Goal: Check status: Check status

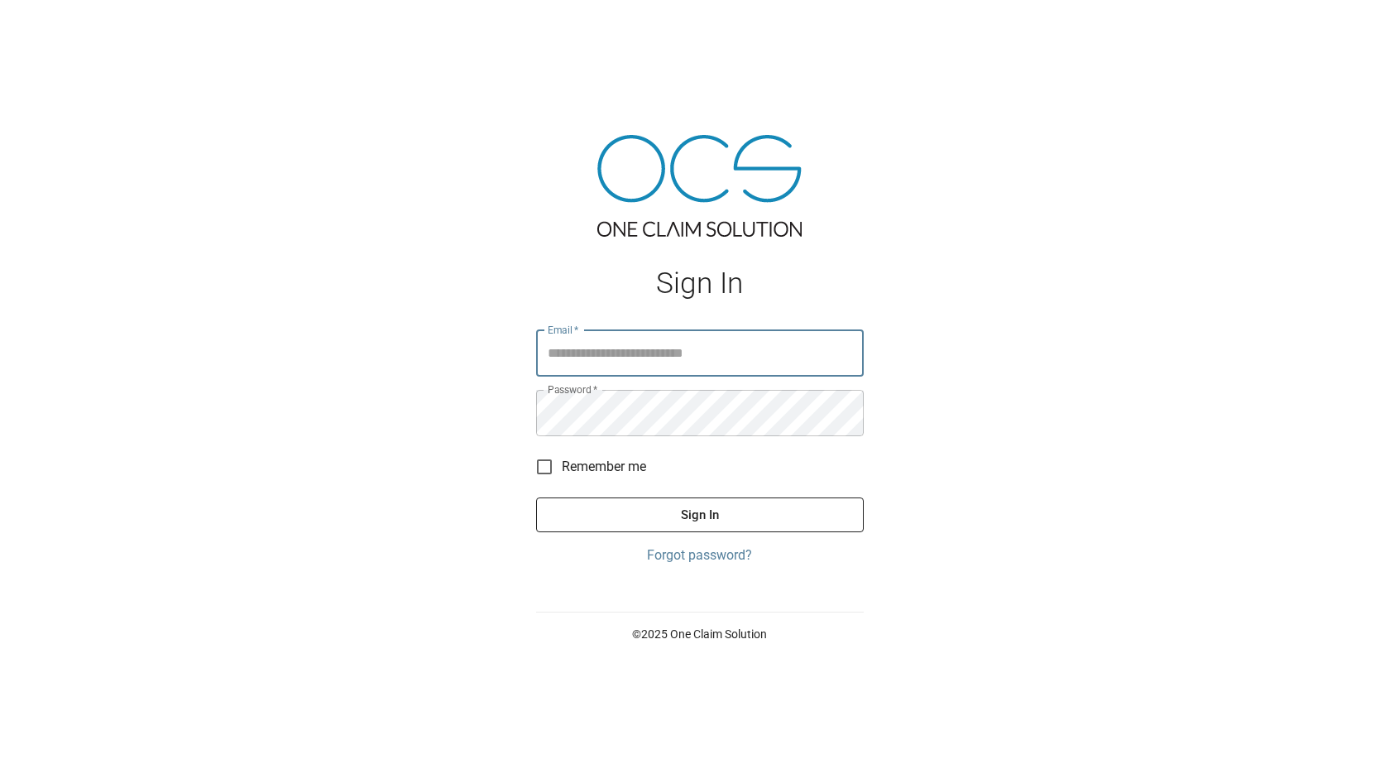
type input "**********"
click at [727, 507] on button "Sign In" at bounding box center [700, 514] width 328 height 35
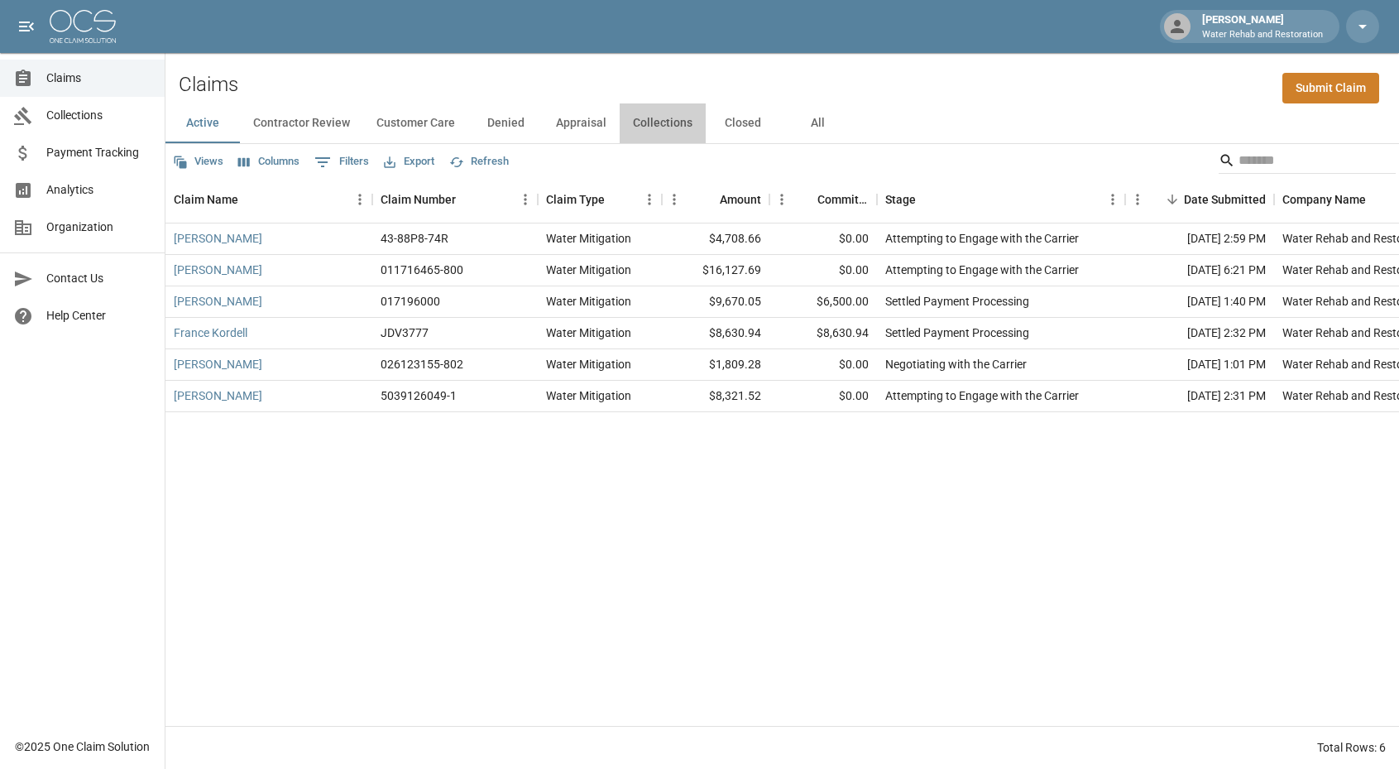
click at [662, 115] on button "Collections" at bounding box center [663, 123] width 86 height 40
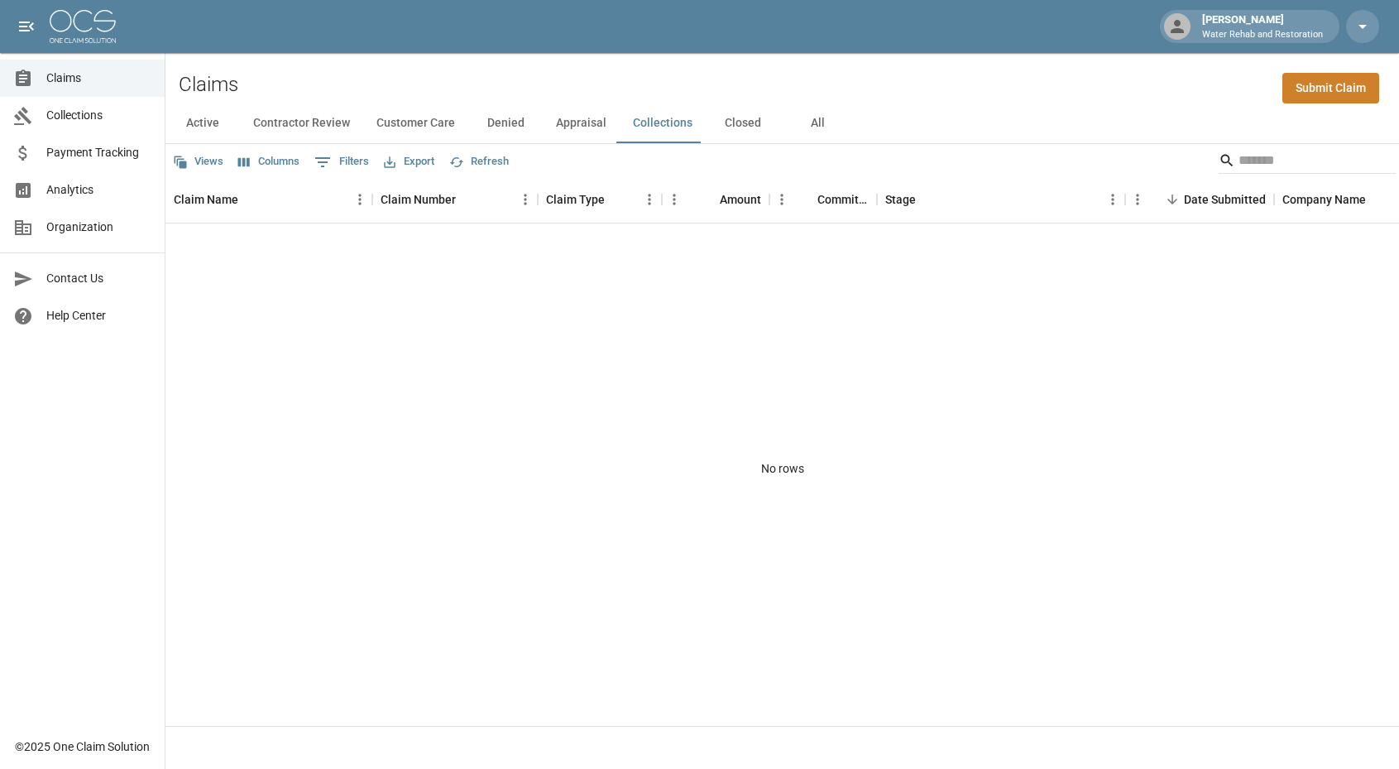
click at [744, 127] on button "Closed" at bounding box center [743, 123] width 74 height 40
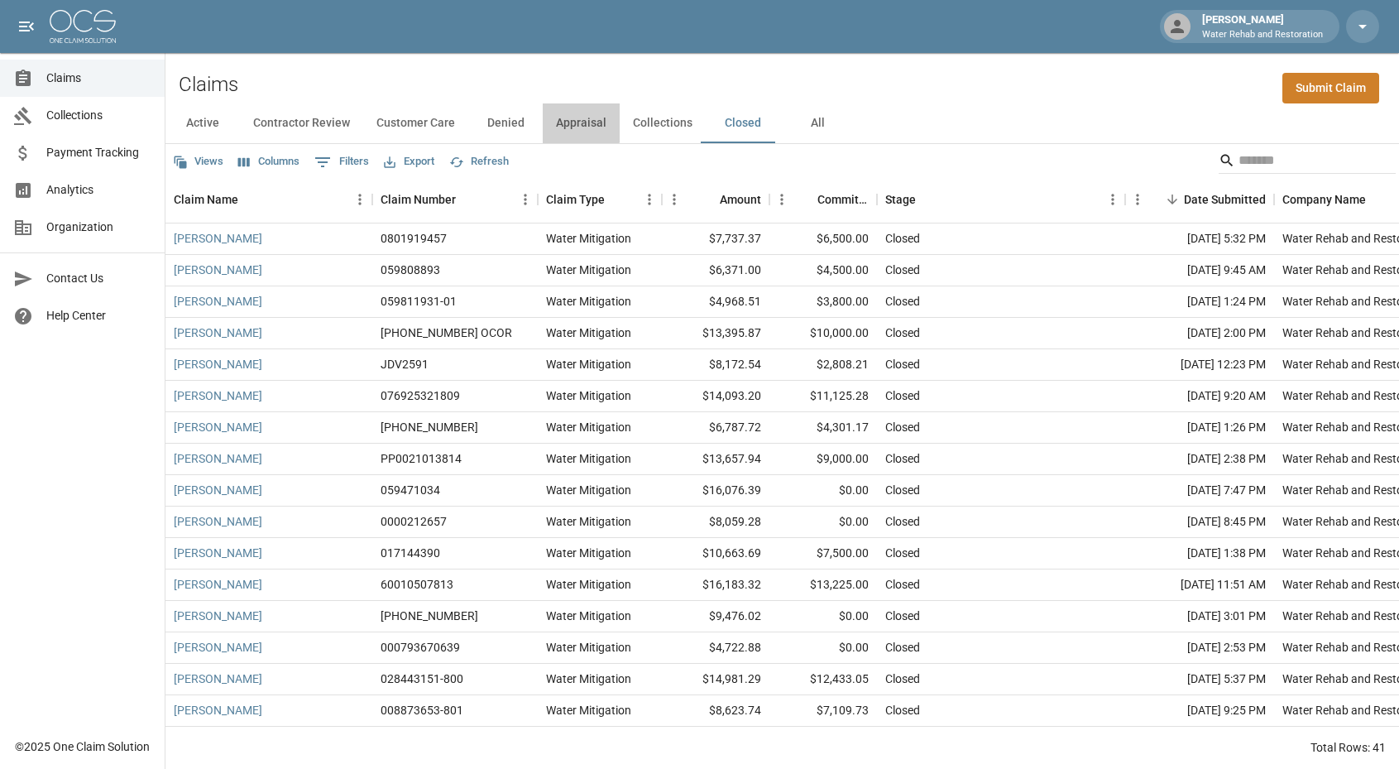
click at [578, 122] on button "Appraisal" at bounding box center [581, 123] width 77 height 40
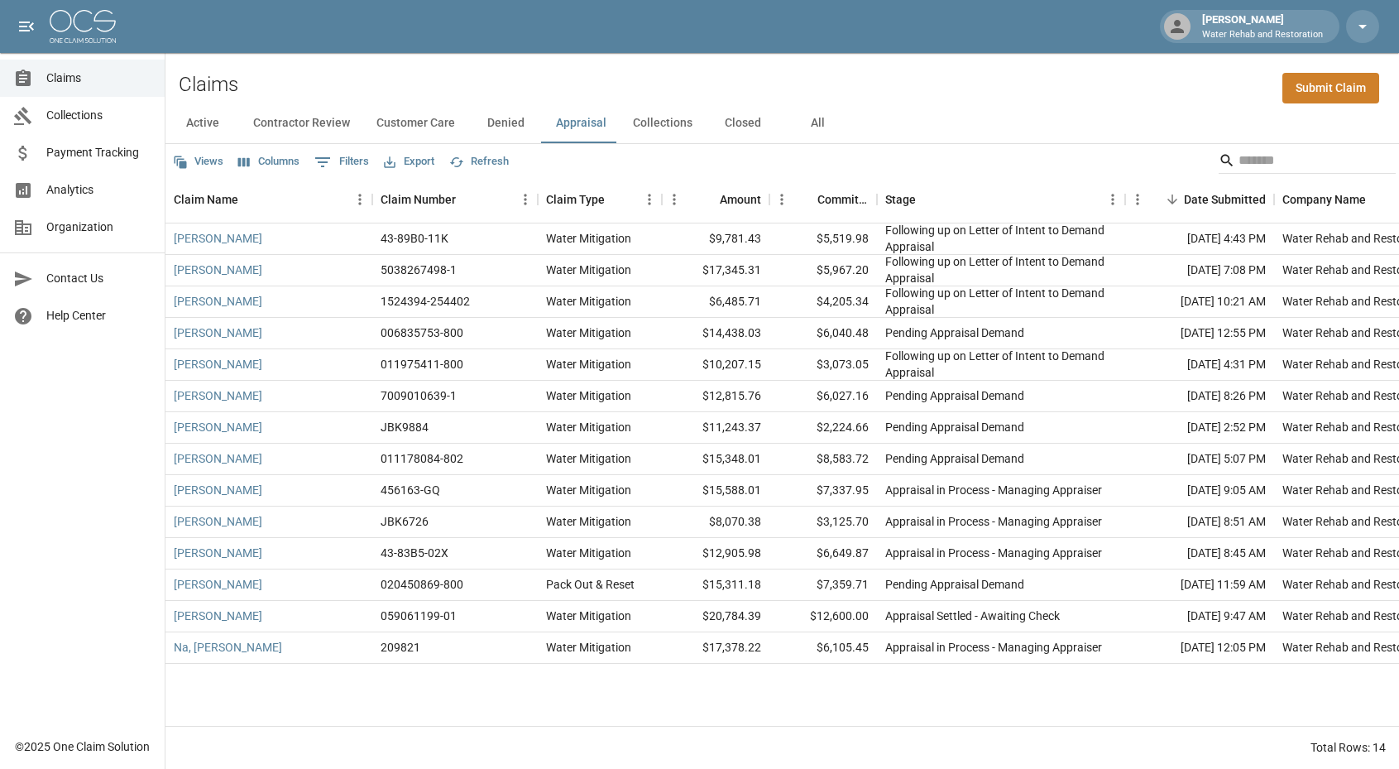
click at [508, 122] on button "Denied" at bounding box center [505, 123] width 74 height 40
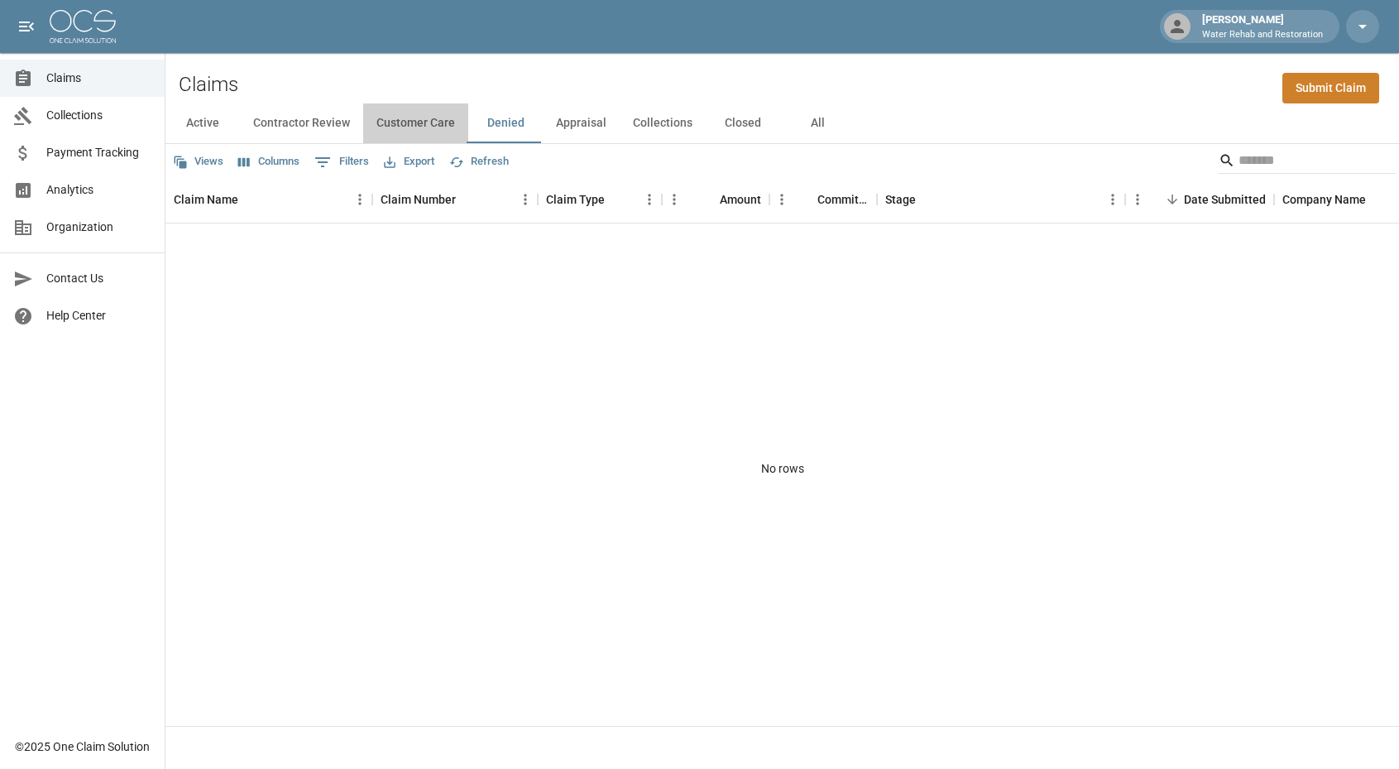
click at [410, 122] on button "Customer Care" at bounding box center [415, 123] width 105 height 40
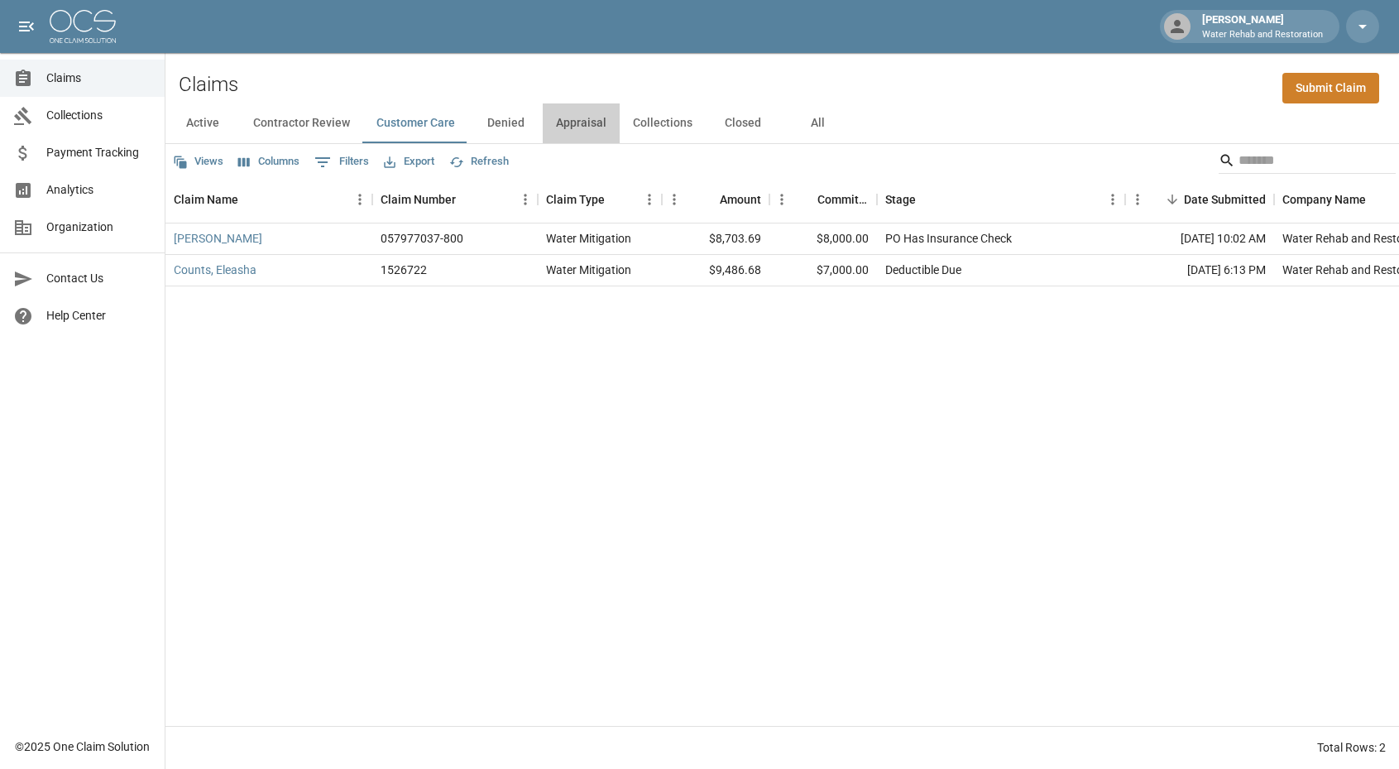
click at [586, 126] on button "Appraisal" at bounding box center [581, 123] width 77 height 40
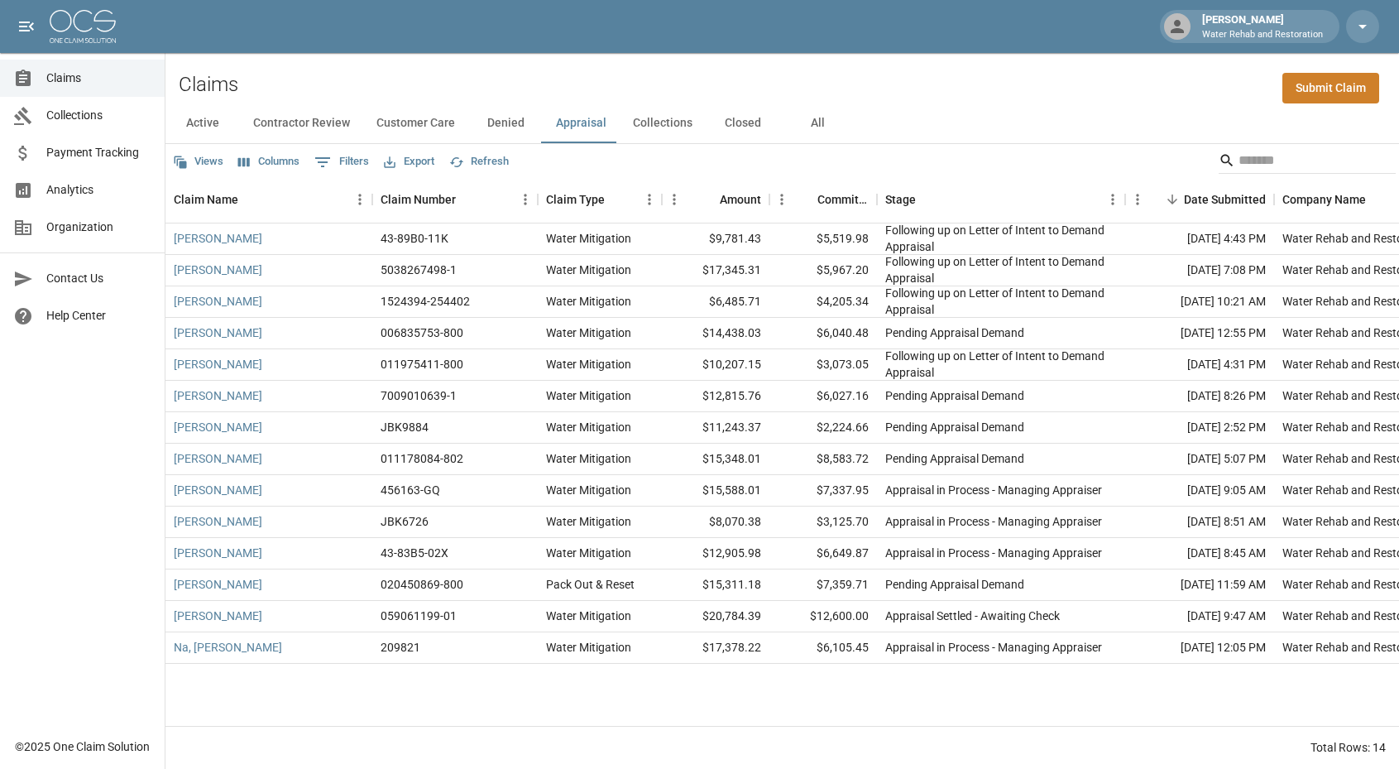
click at [664, 129] on button "Collections" at bounding box center [663, 123] width 86 height 40
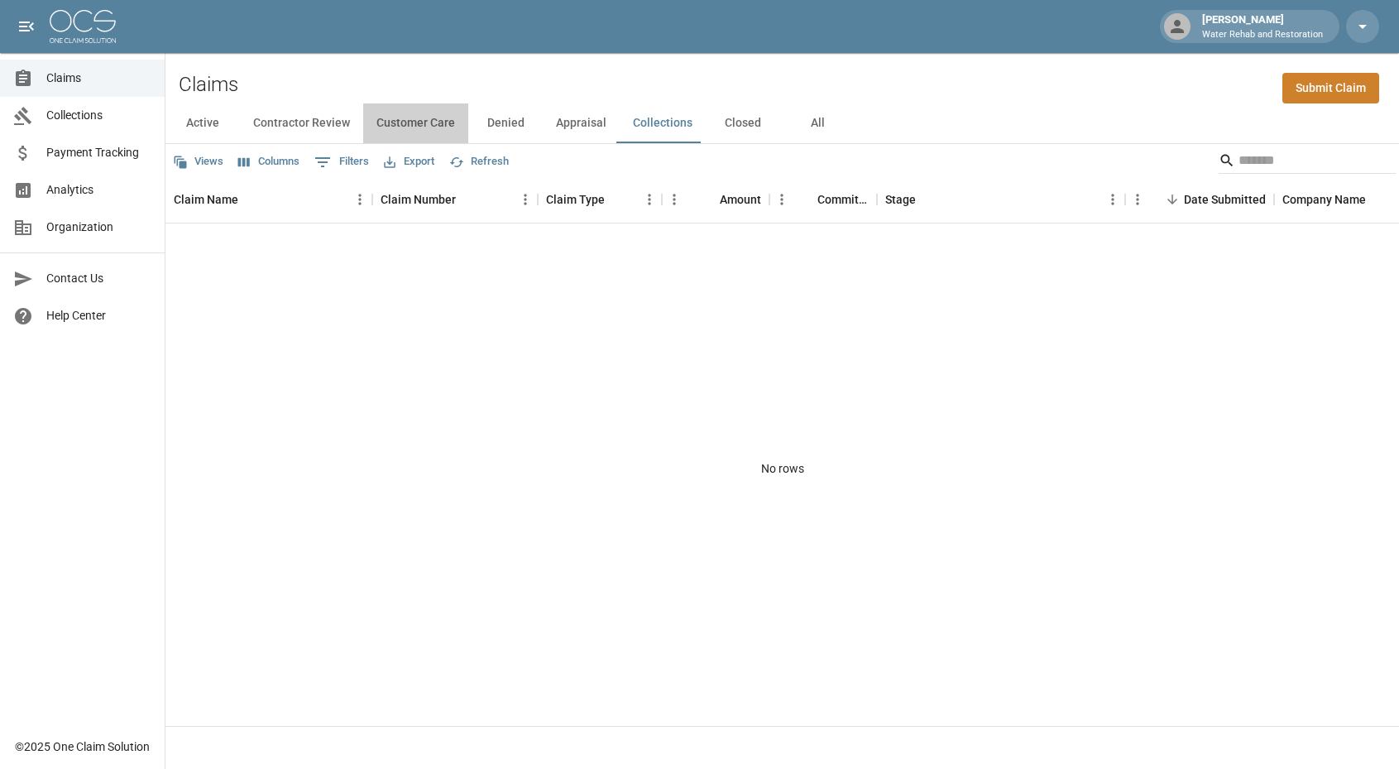
click at [413, 134] on button "Customer Care" at bounding box center [415, 123] width 105 height 40
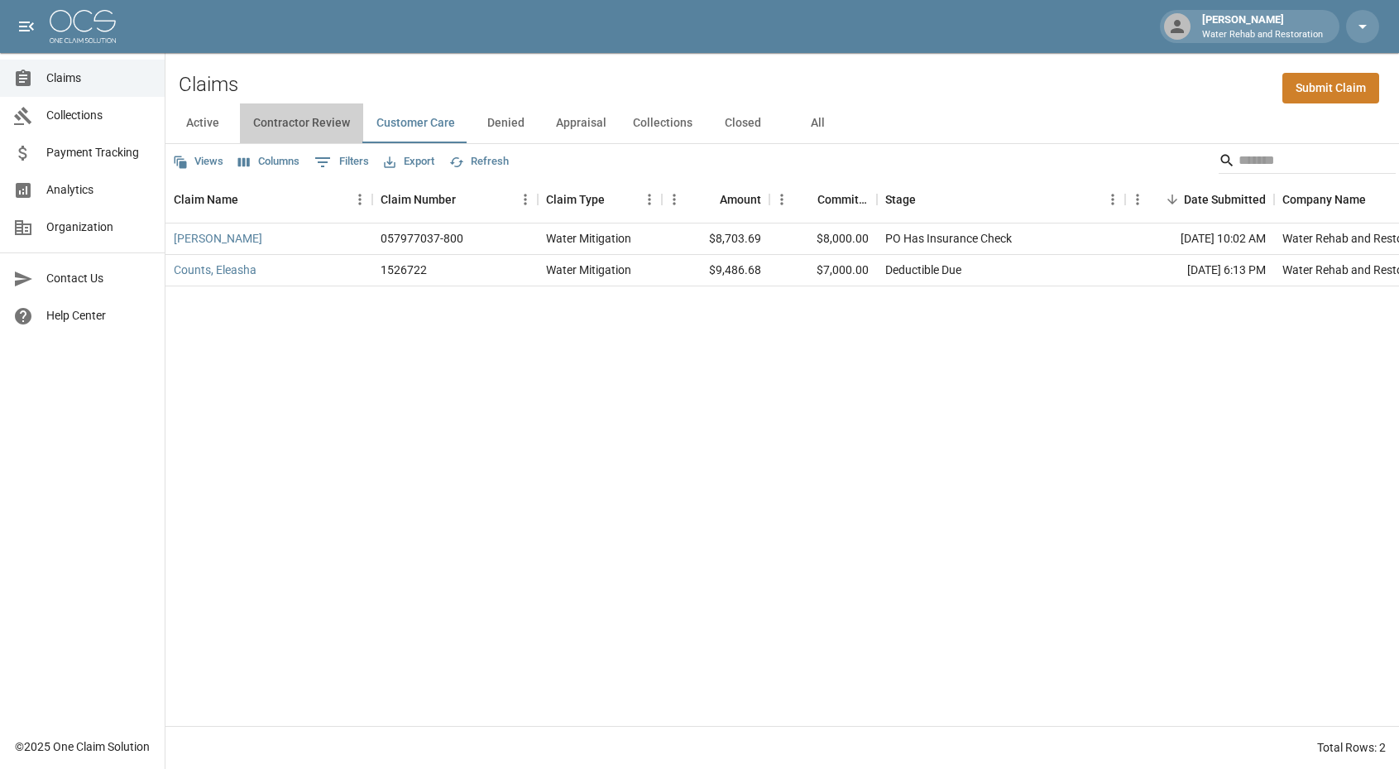
click at [298, 142] on button "Contractor Review" at bounding box center [301, 123] width 123 height 40
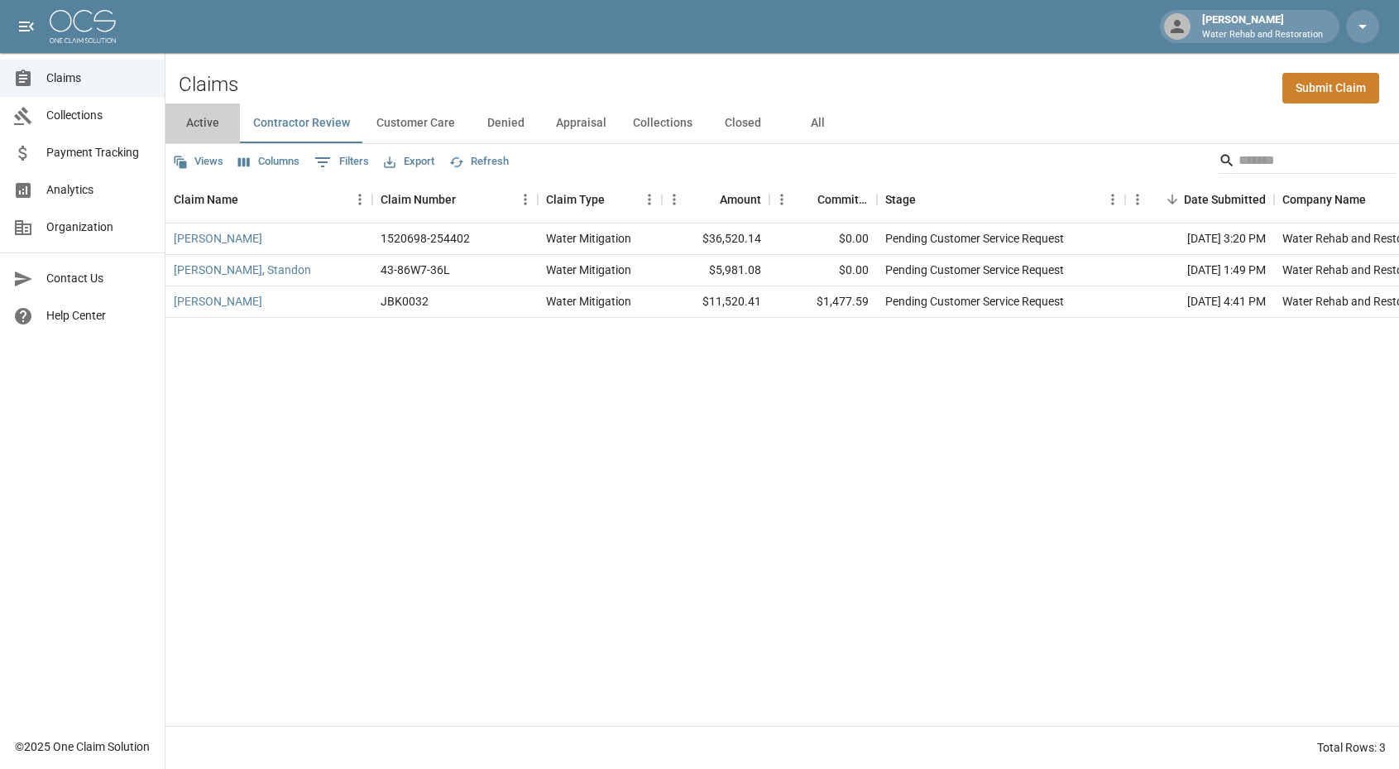
click at [209, 122] on button "Active" at bounding box center [203, 123] width 74 height 40
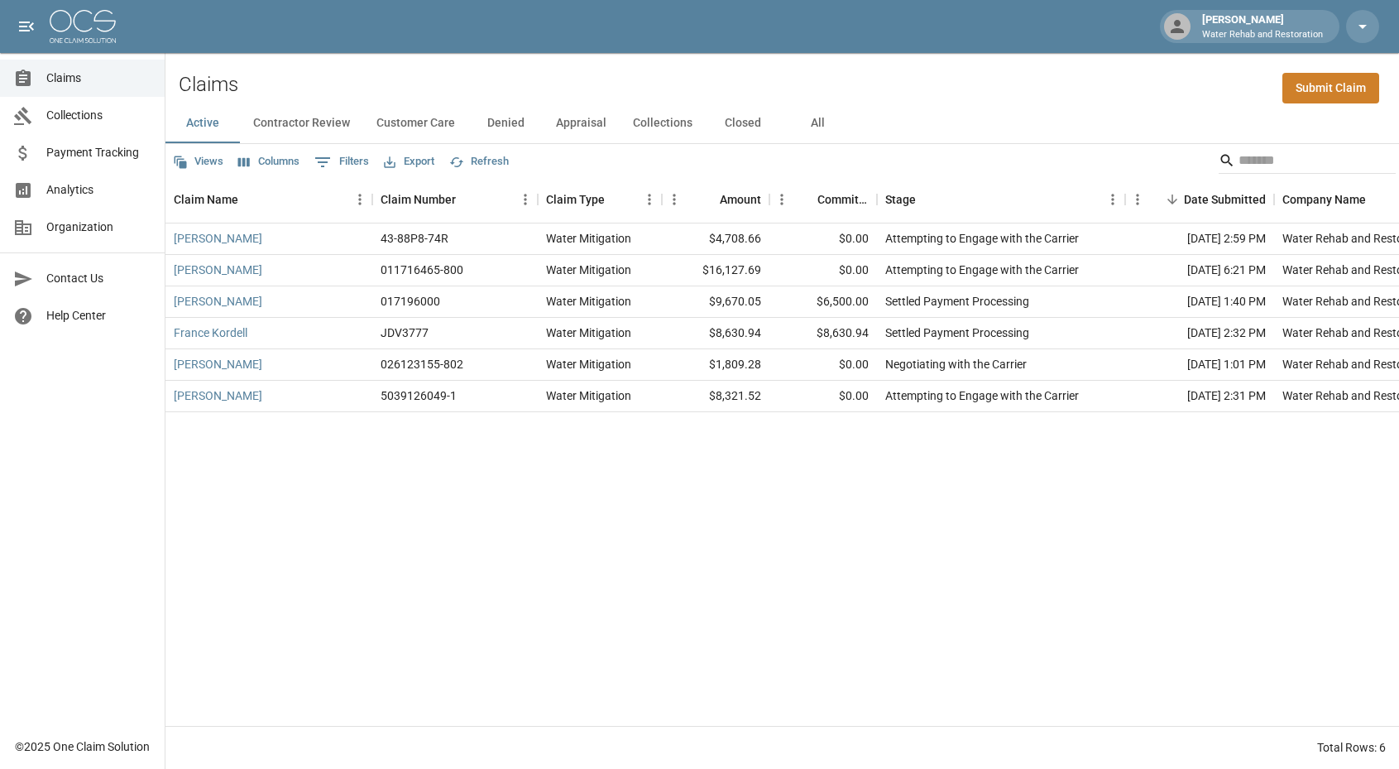
click at [750, 121] on button "Closed" at bounding box center [743, 123] width 74 height 40
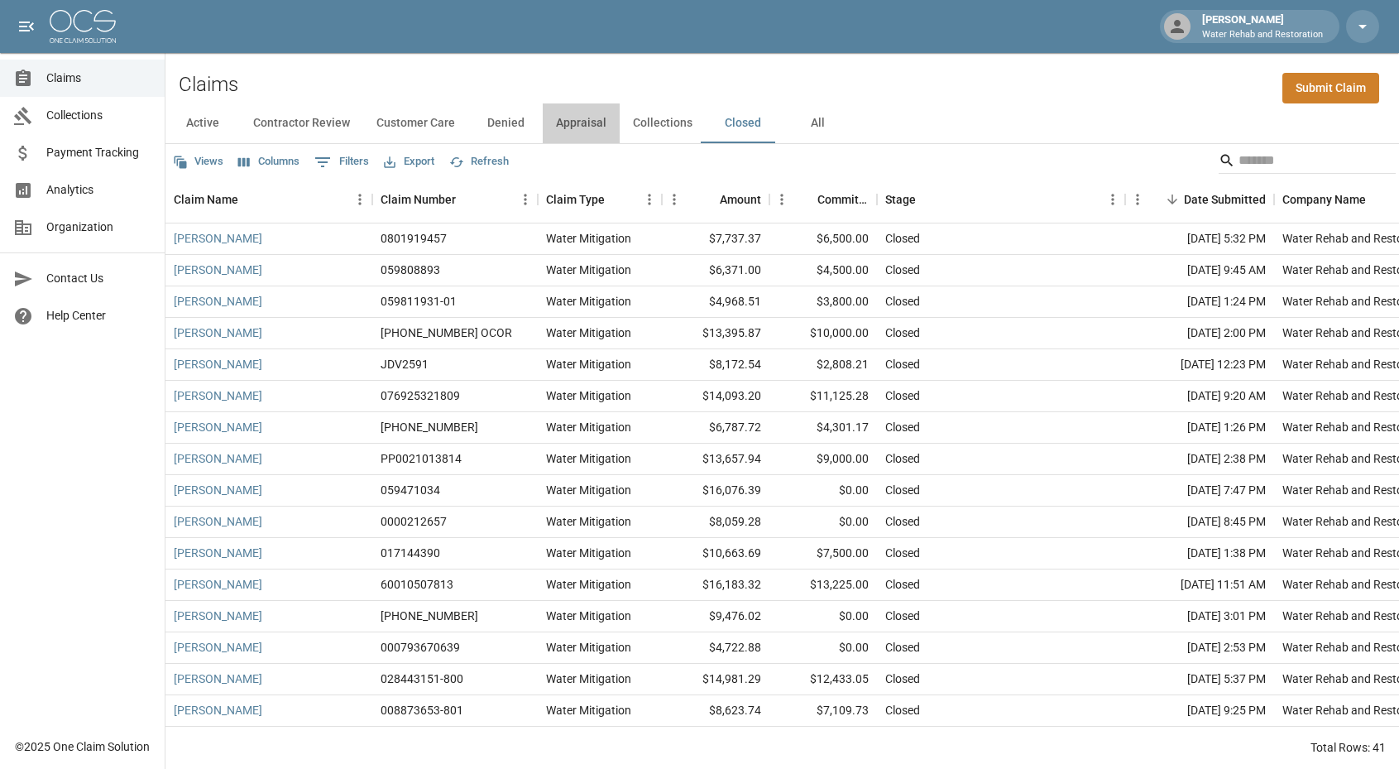
click at [578, 126] on button "Appraisal" at bounding box center [581, 123] width 77 height 40
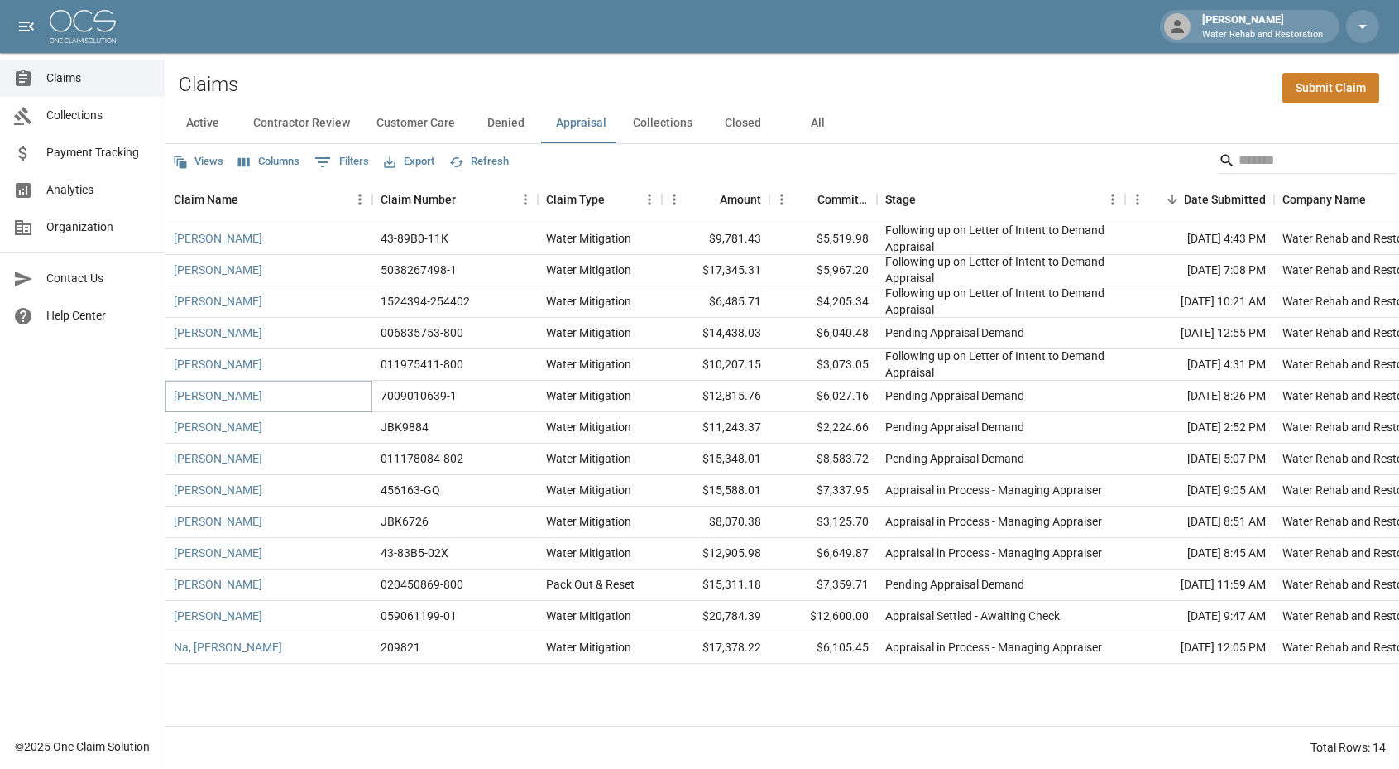
click at [202, 396] on link "[PERSON_NAME]" at bounding box center [218, 395] width 89 height 17
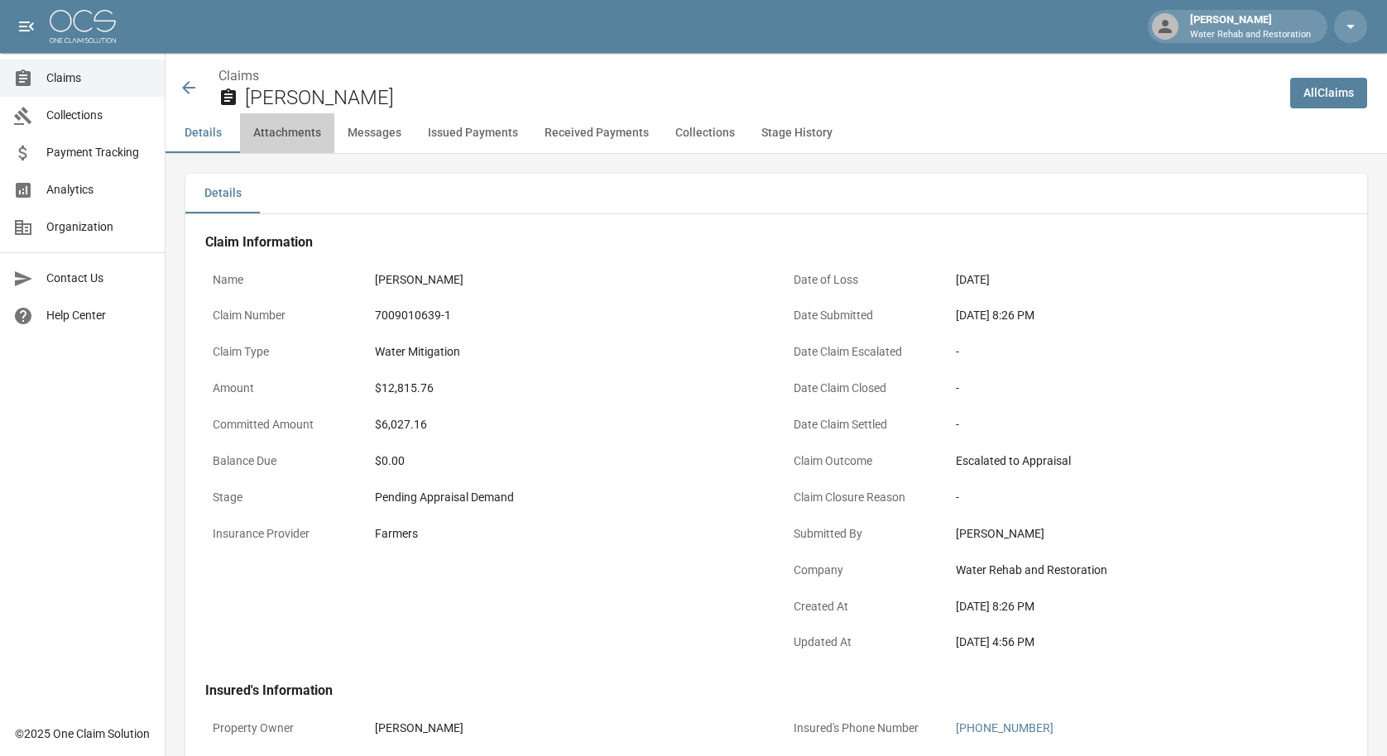
click at [307, 122] on button "Attachments" at bounding box center [287, 133] width 94 height 40
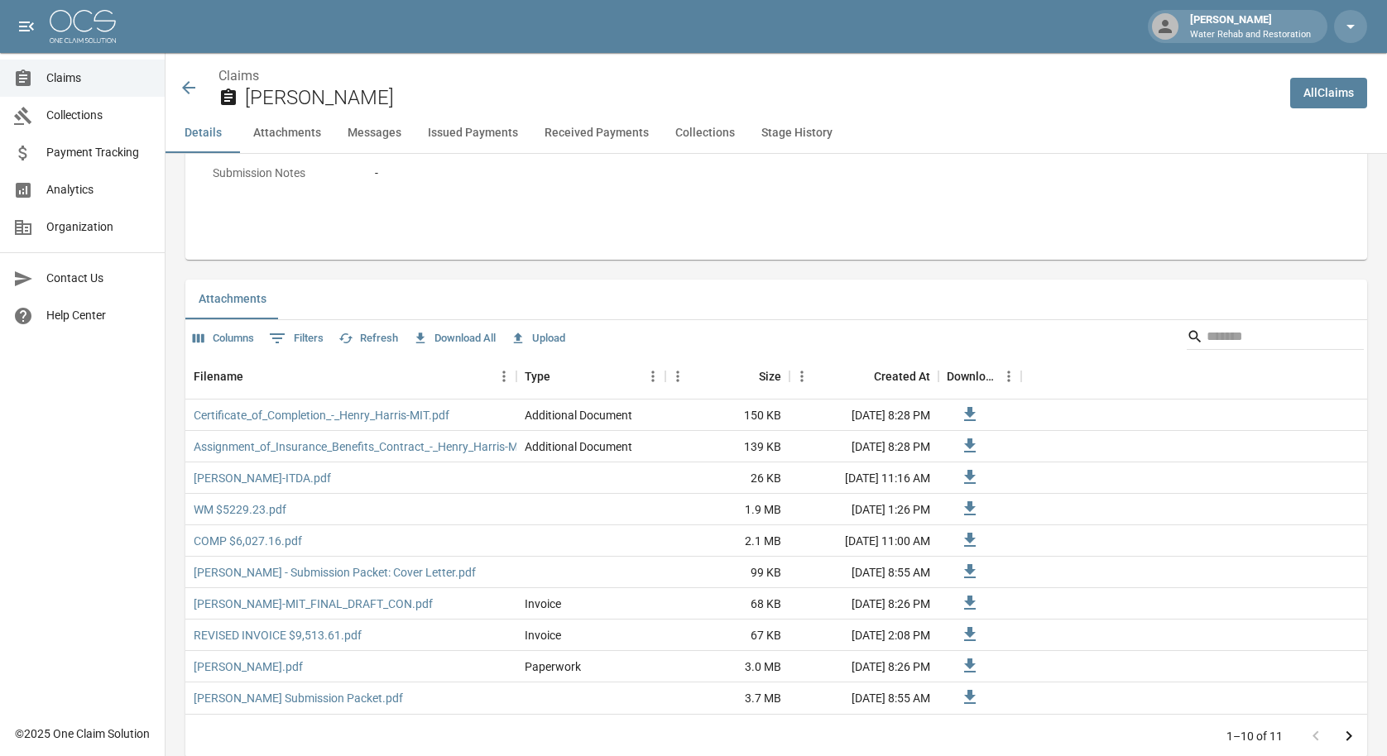
scroll to position [989, 0]
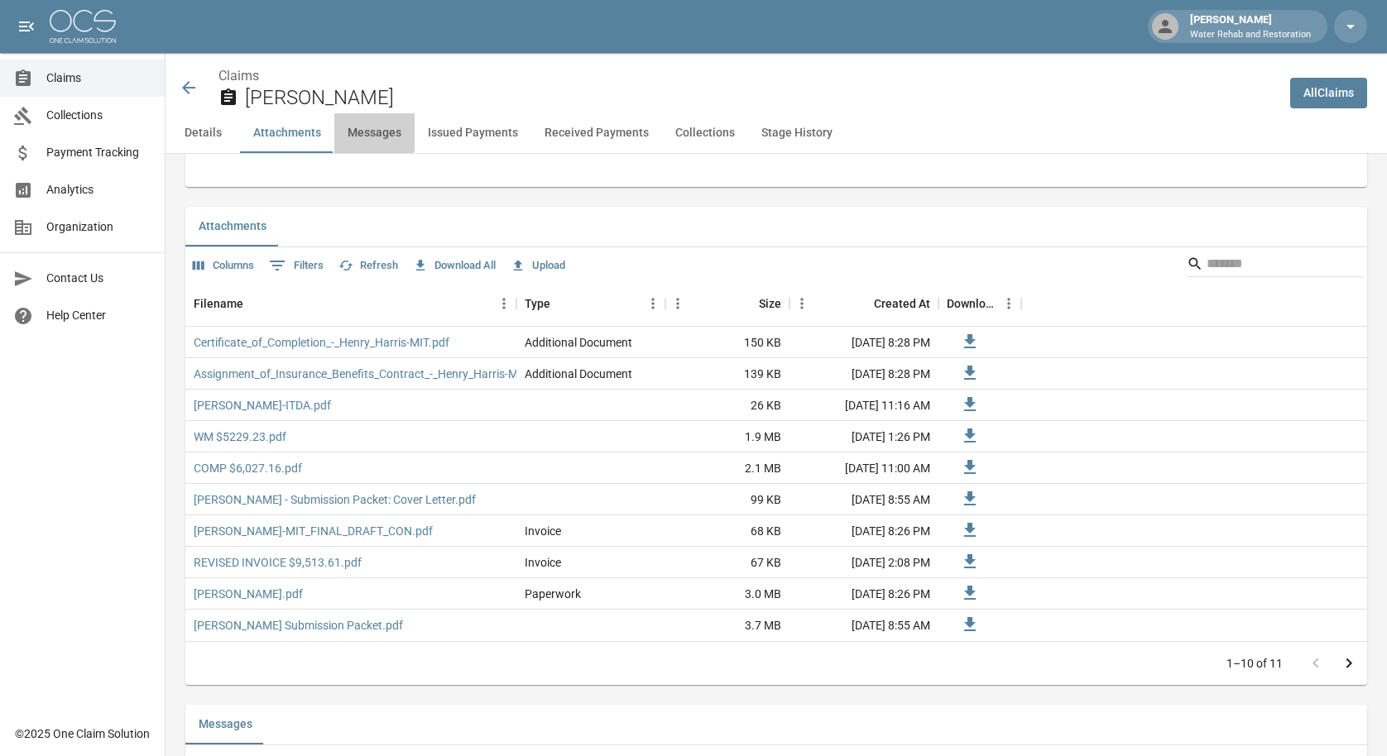
click at [372, 128] on button "Messages" at bounding box center [374, 133] width 80 height 40
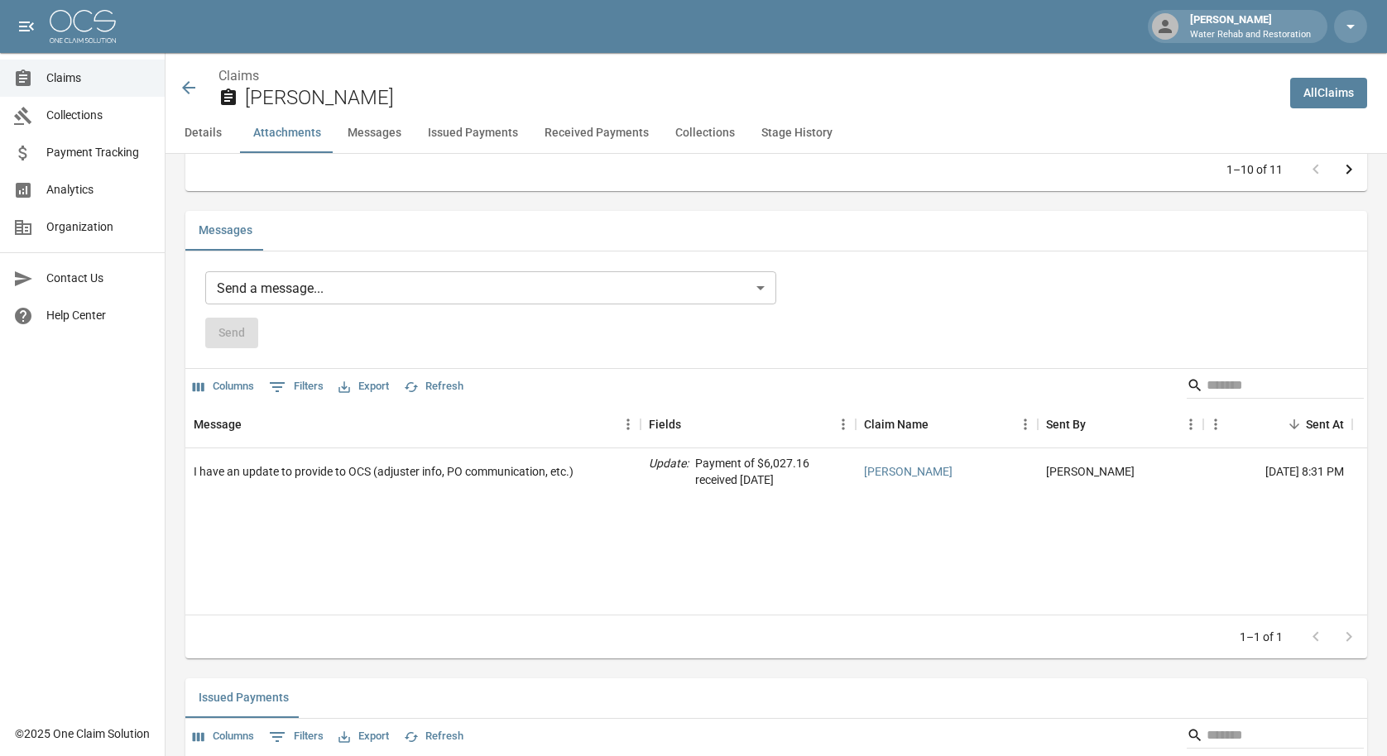
scroll to position [1487, 0]
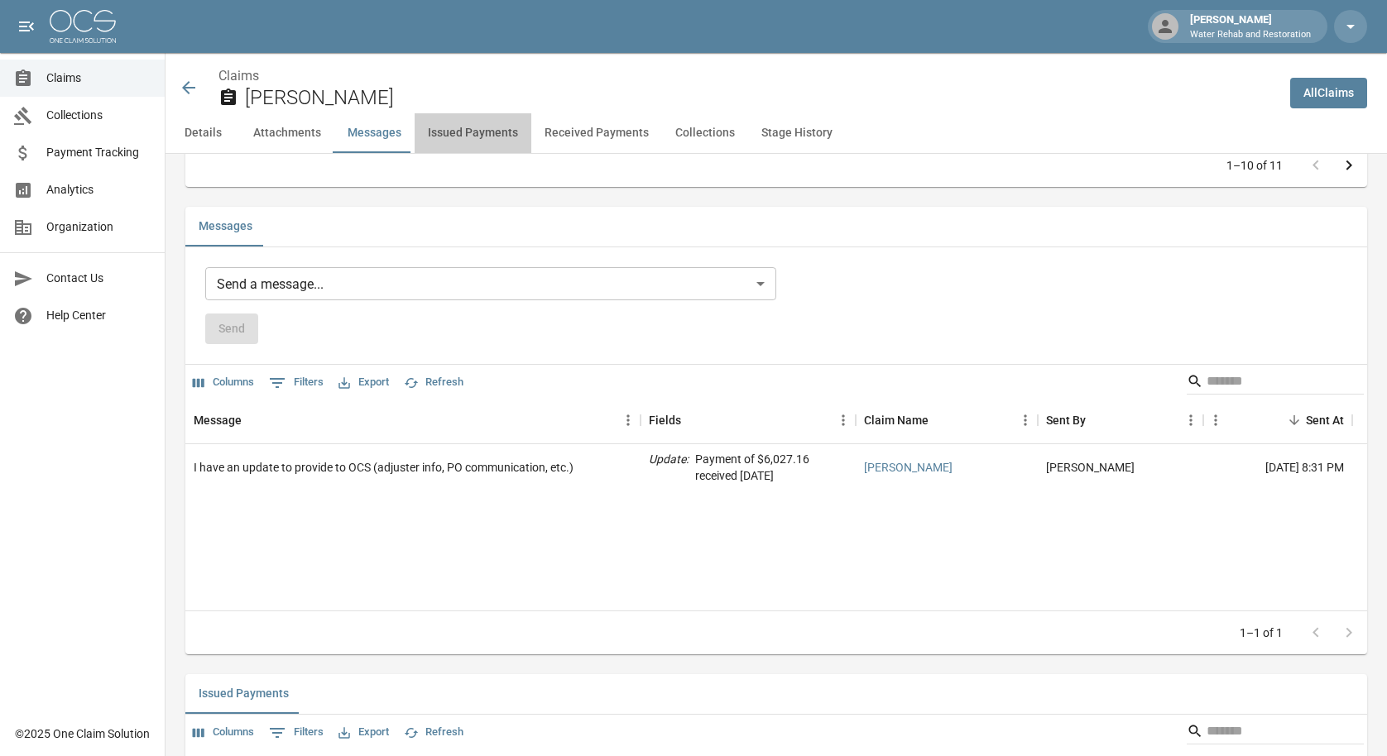
click at [479, 122] on button "Issued Payments" at bounding box center [473, 133] width 117 height 40
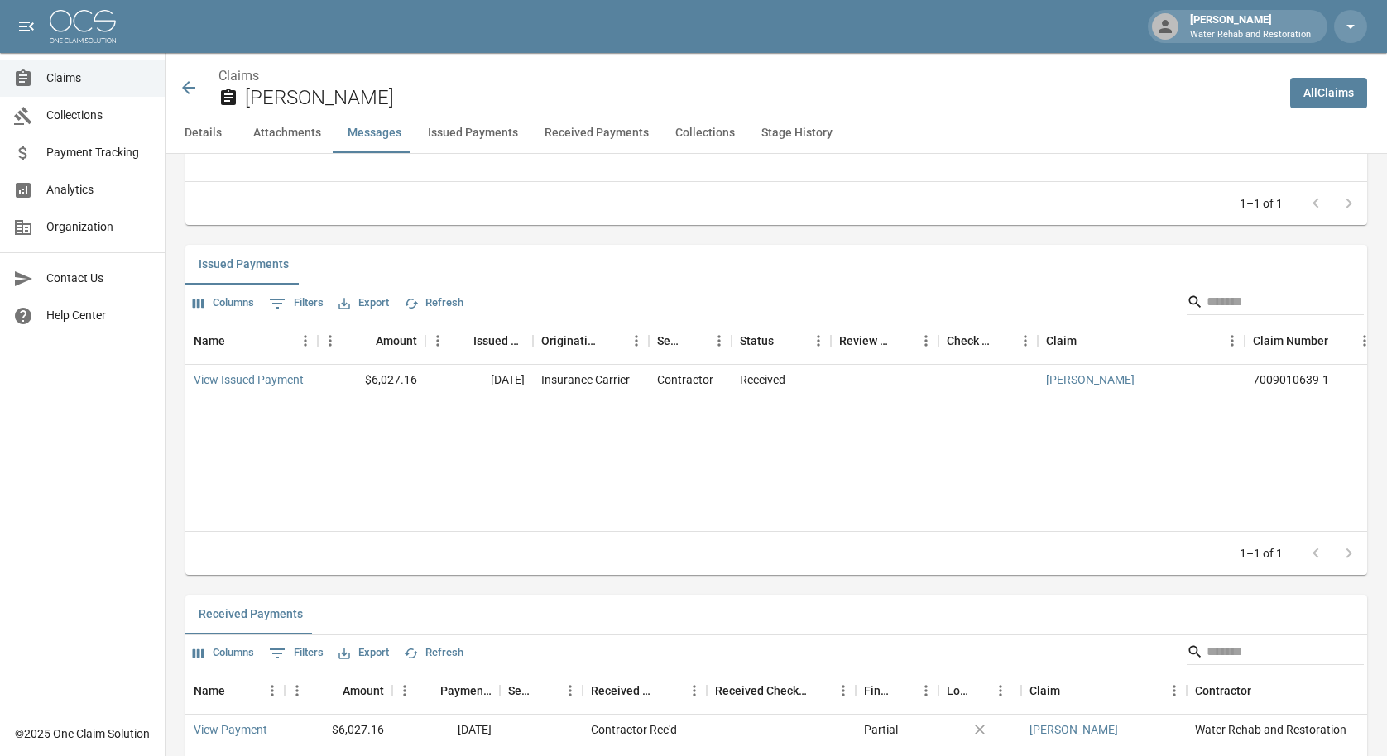
scroll to position [1955, 0]
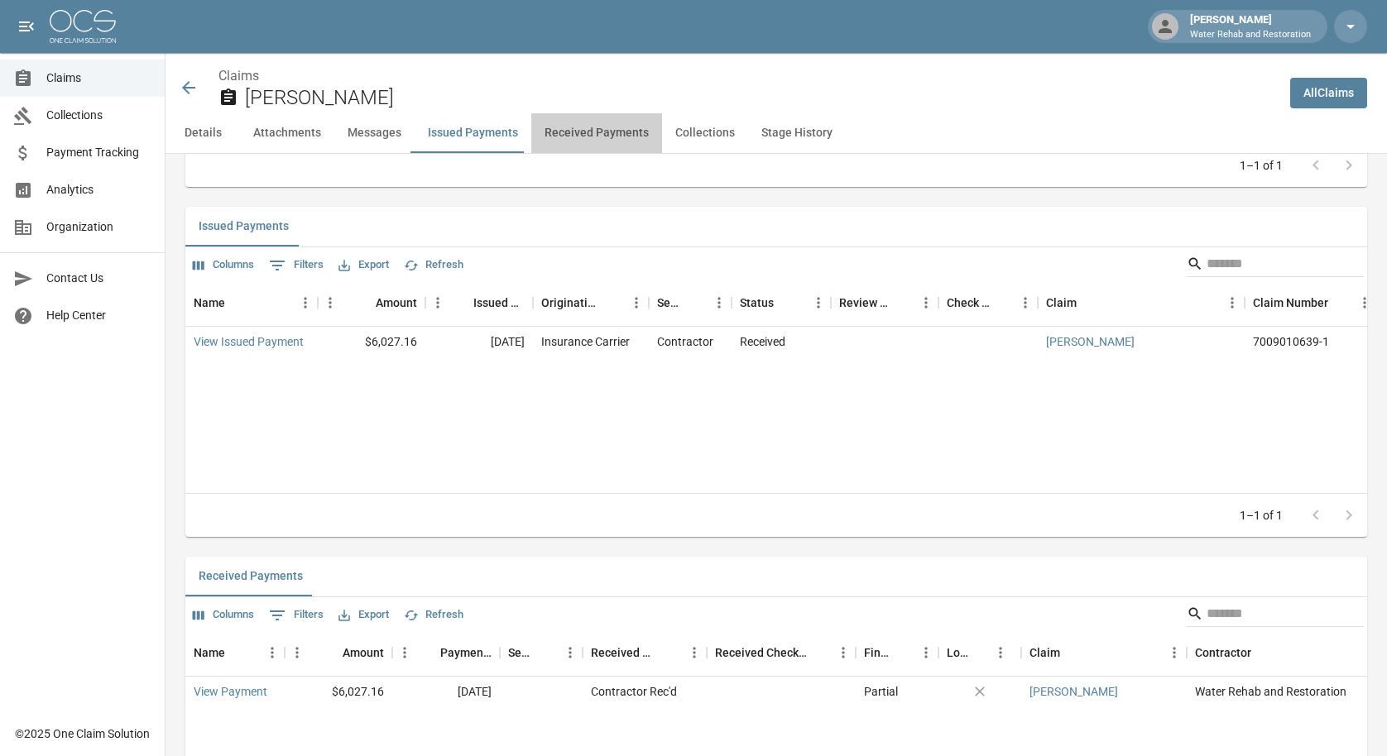
click at [590, 132] on button "Received Payments" at bounding box center [596, 133] width 131 height 40
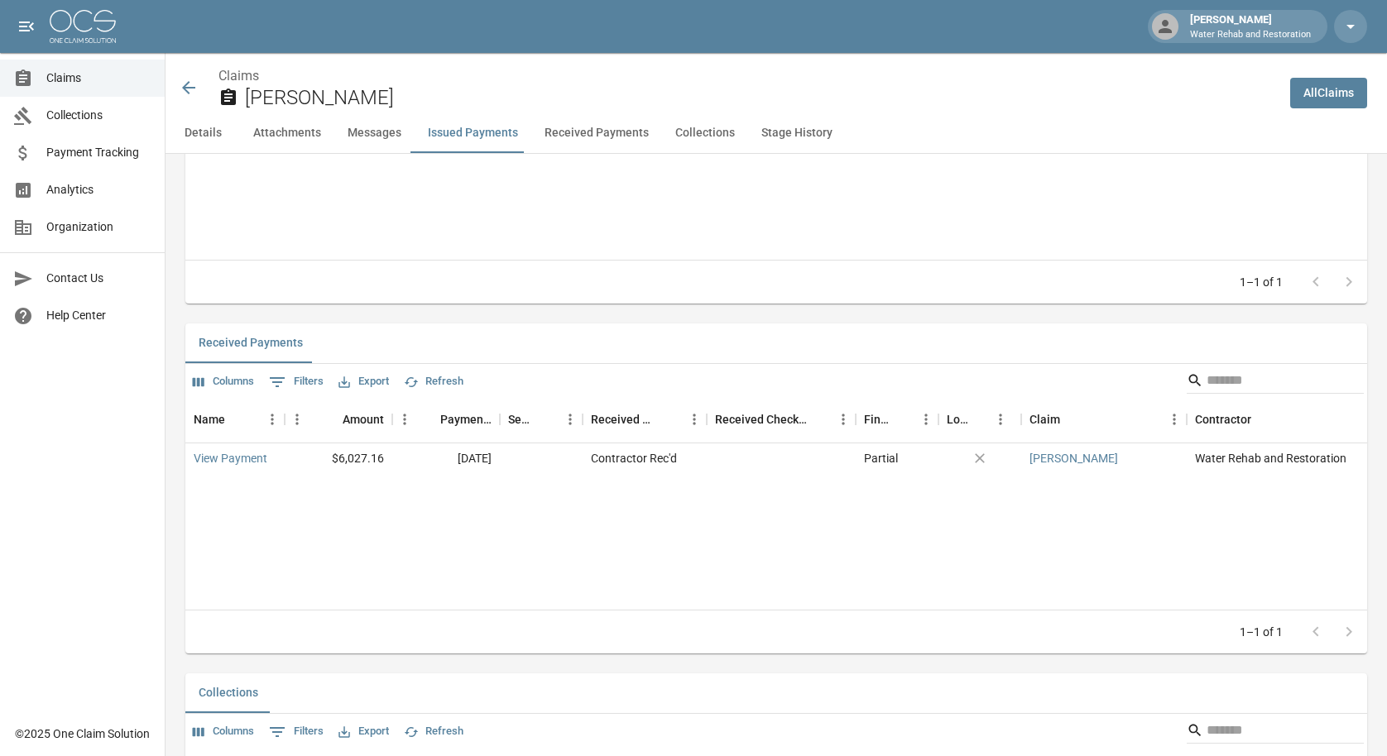
scroll to position [2305, 0]
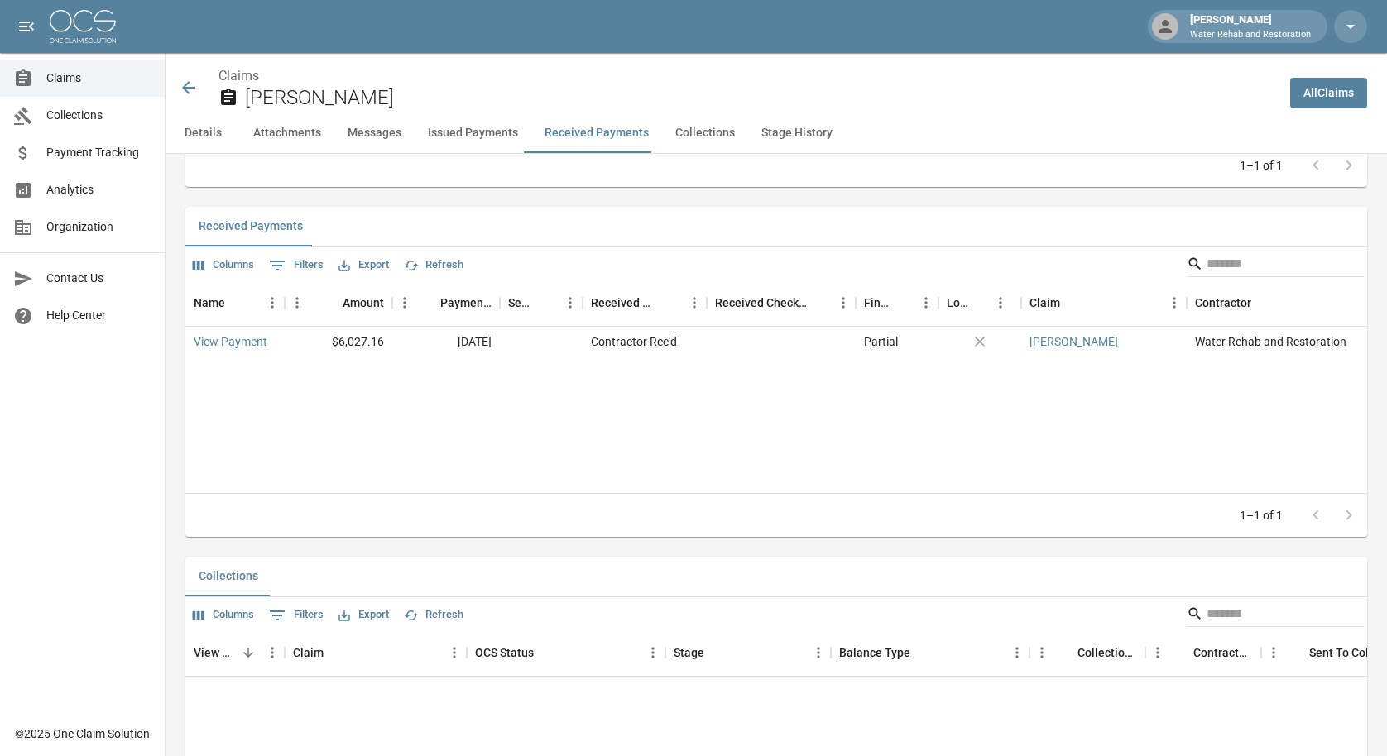
click at [687, 134] on button "Collections" at bounding box center [705, 133] width 86 height 40
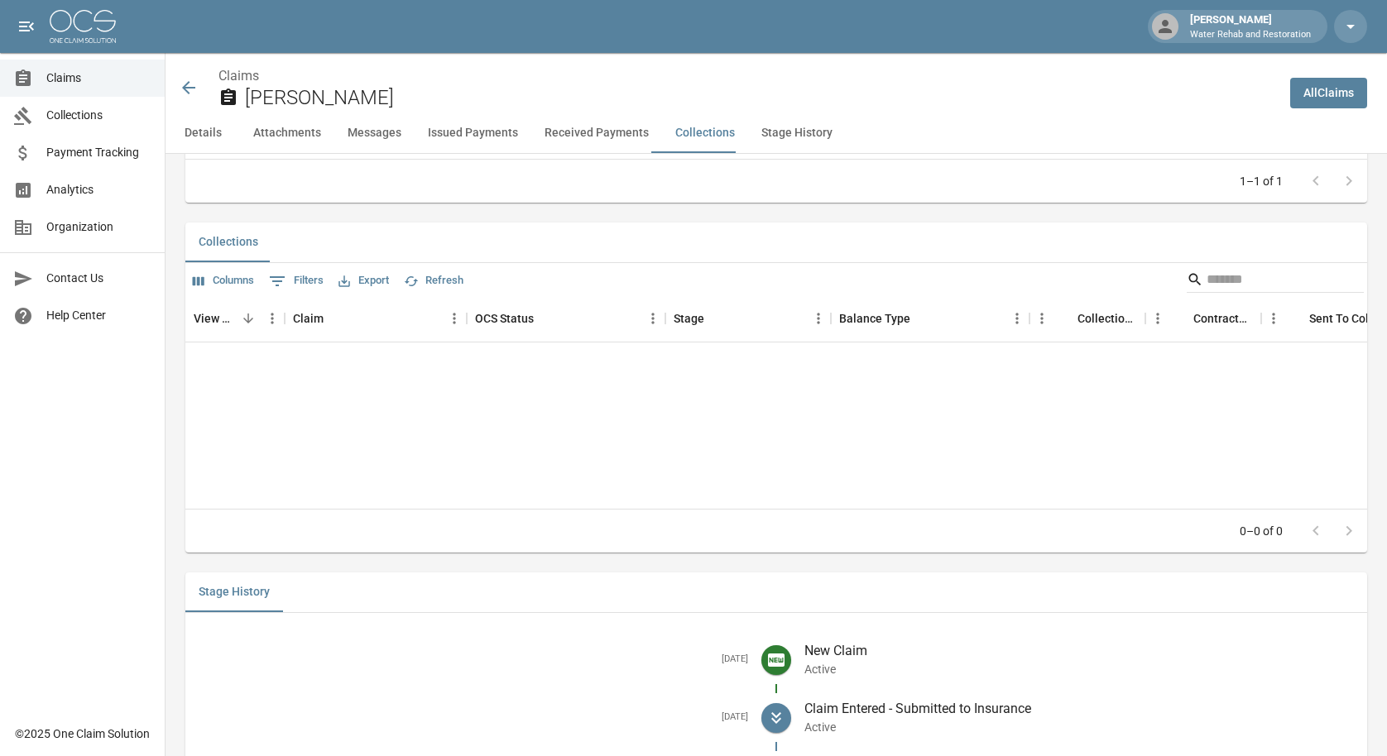
scroll to position [2655, 0]
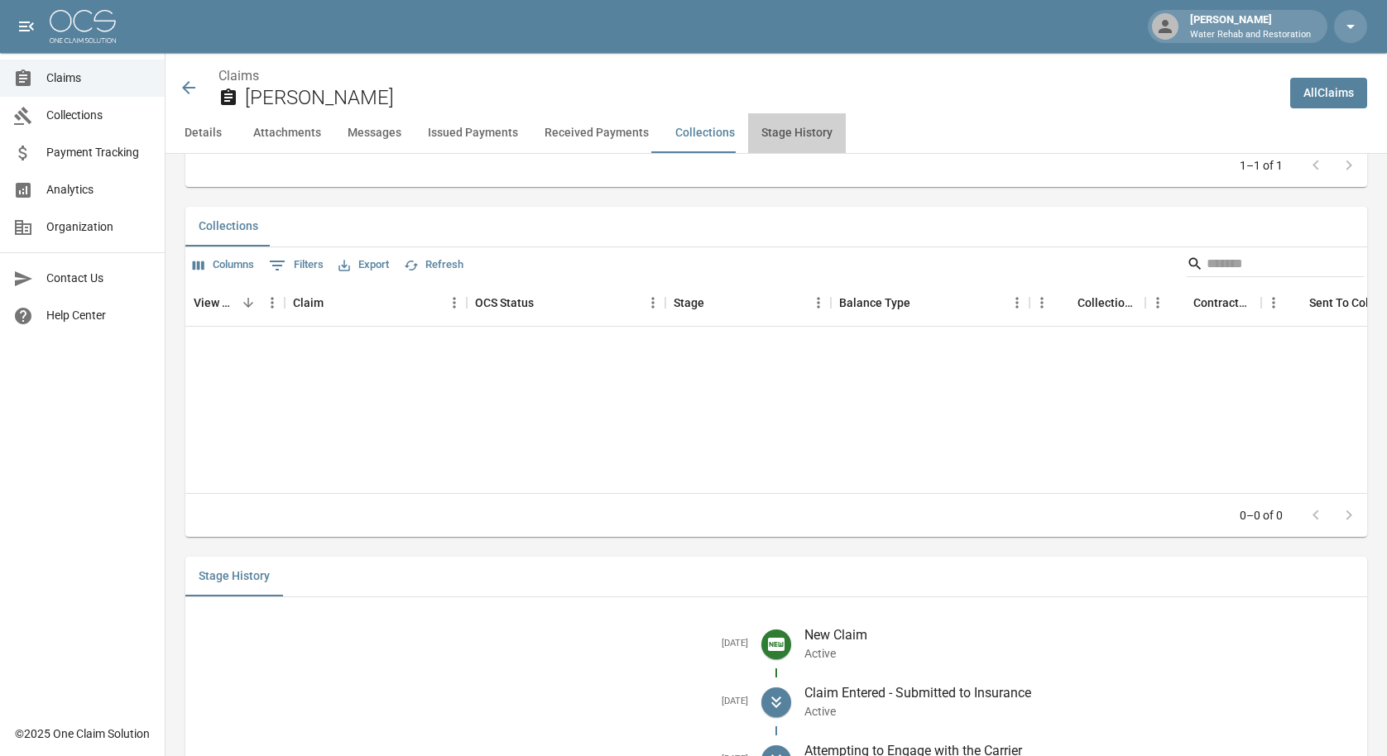
click at [786, 137] on button "Stage History" at bounding box center [797, 133] width 98 height 40
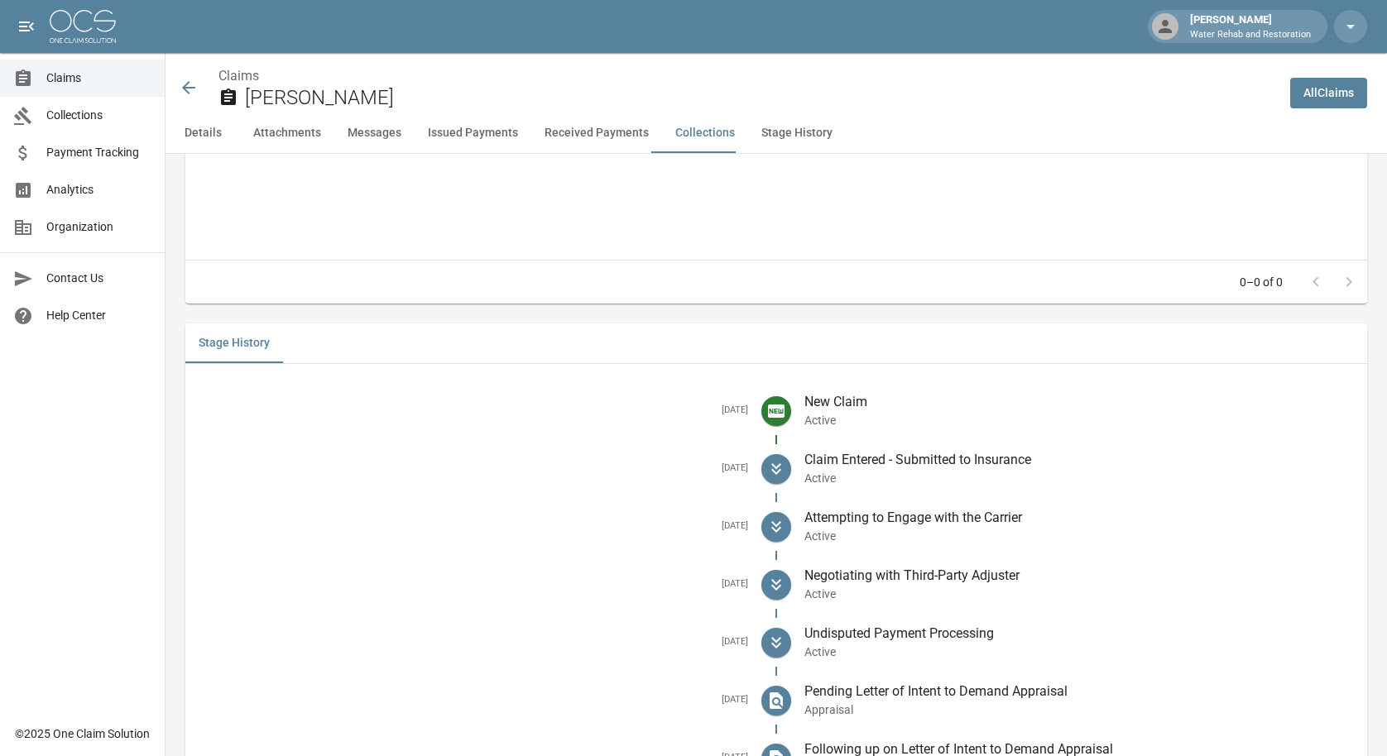
scroll to position [3005, 0]
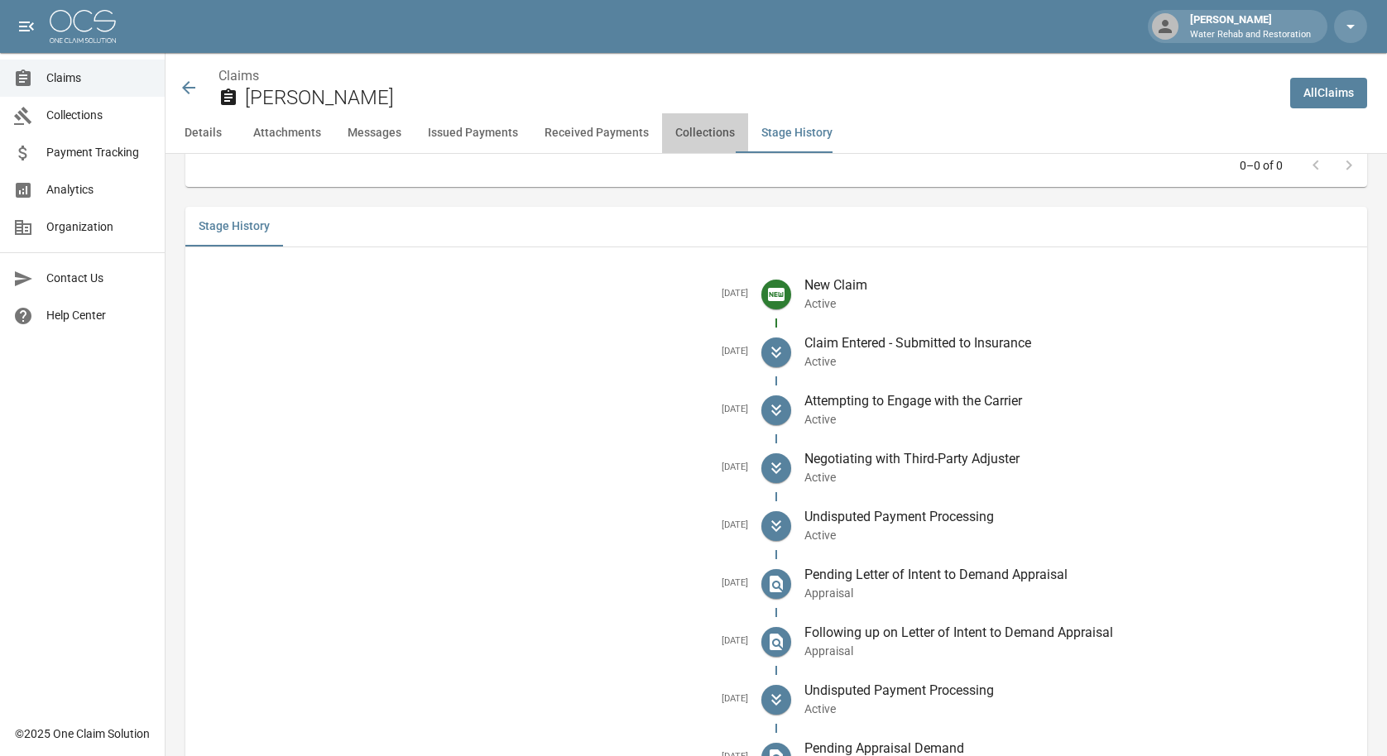
click at [715, 146] on button "Collections" at bounding box center [705, 133] width 86 height 40
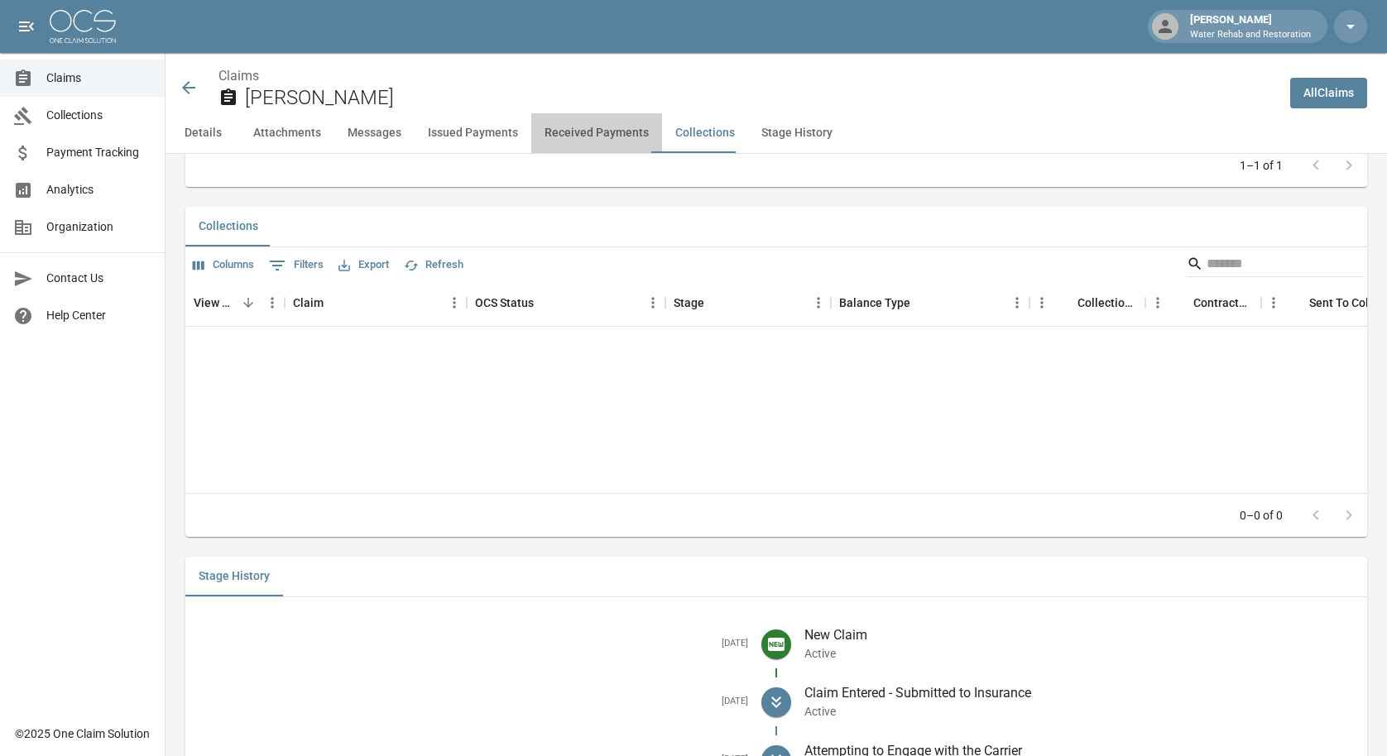
click at [594, 139] on button "Received Payments" at bounding box center [596, 133] width 131 height 40
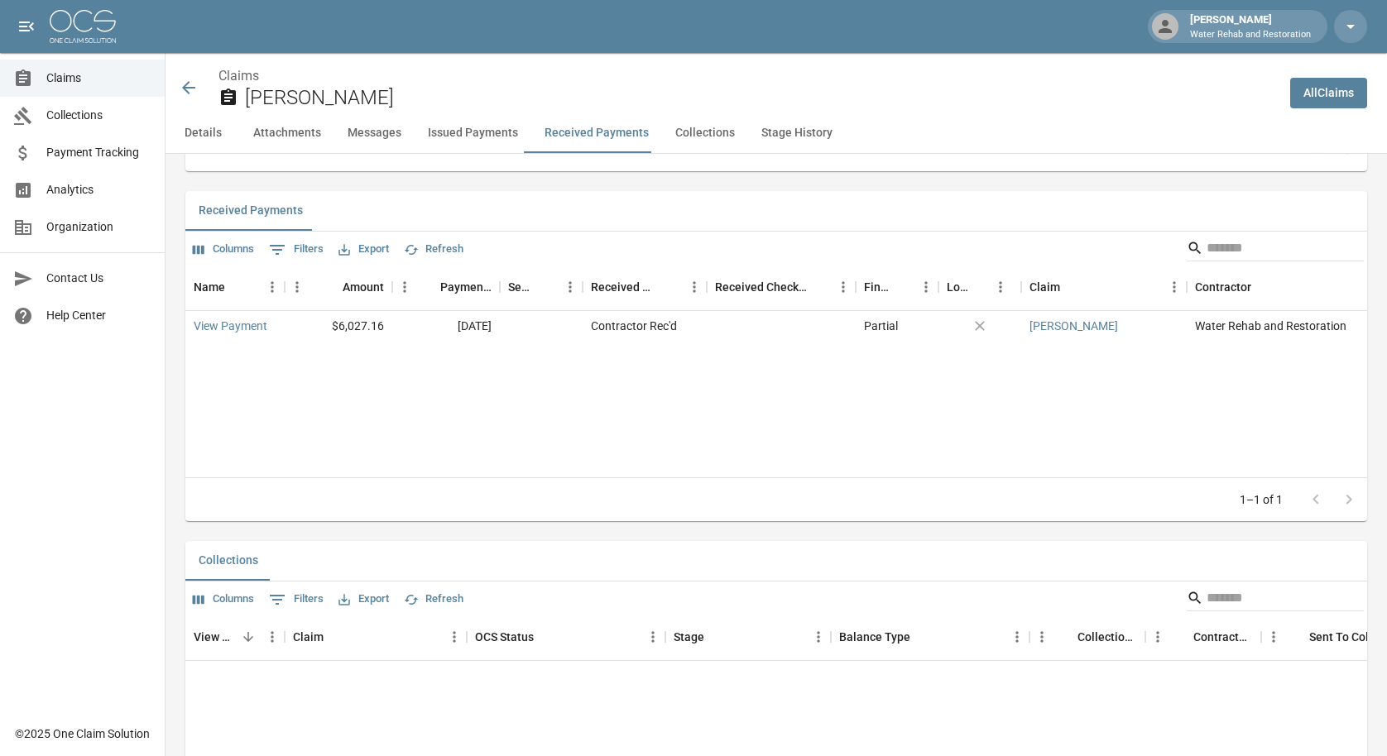
scroll to position [2305, 0]
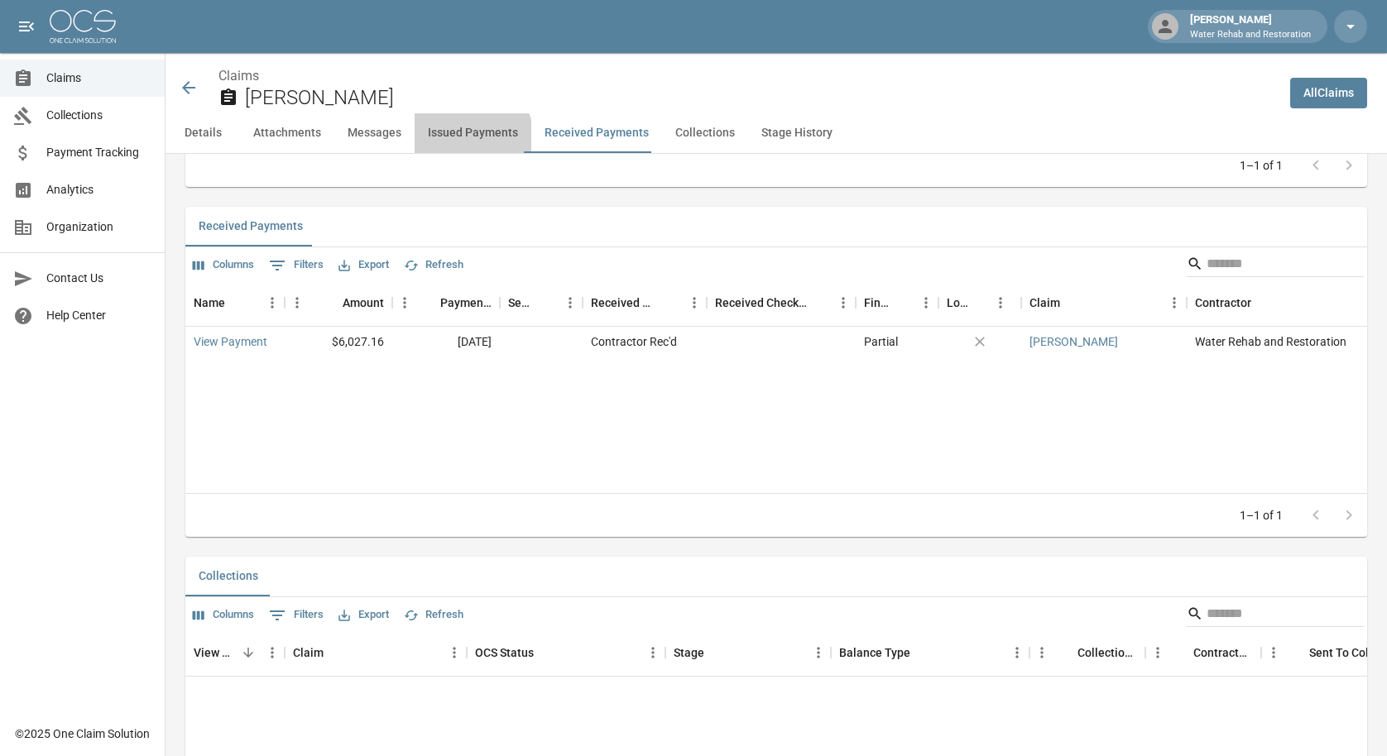
click at [461, 139] on button "Issued Payments" at bounding box center [473, 133] width 117 height 40
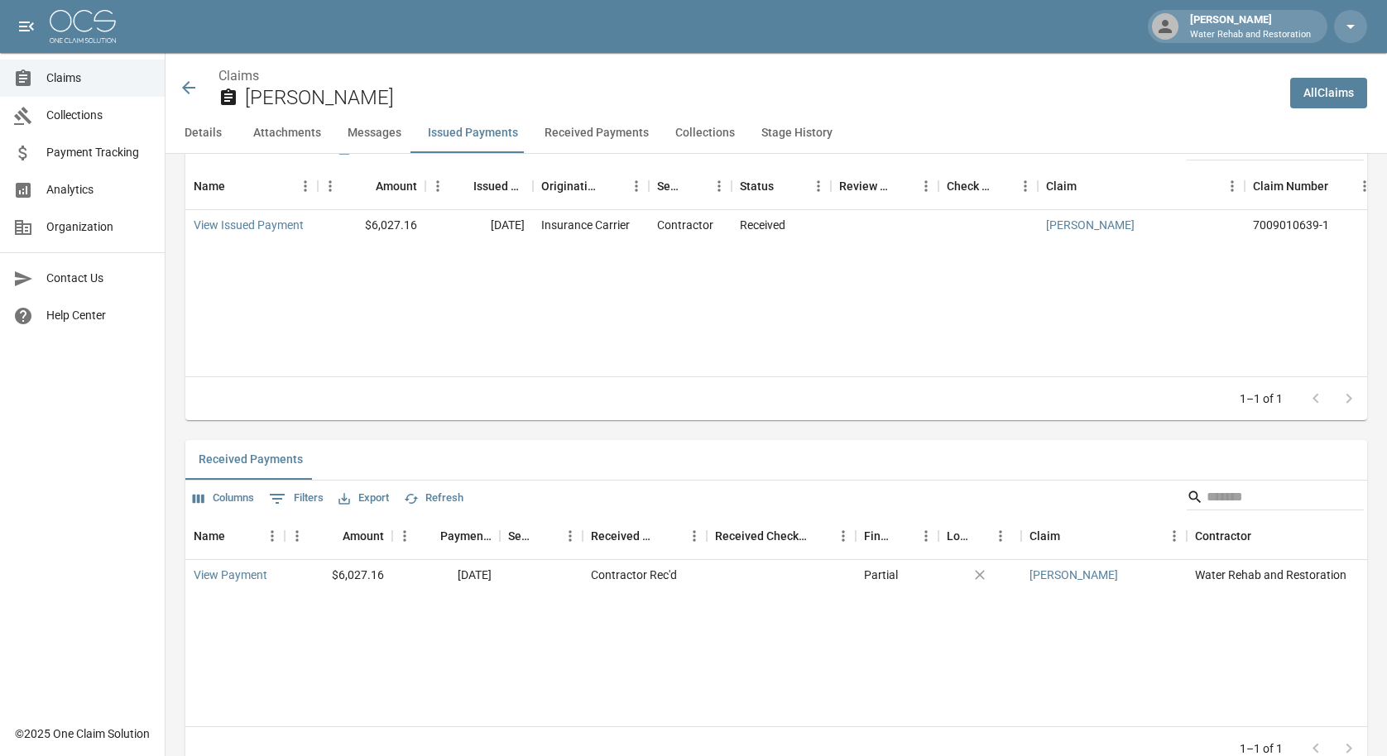
scroll to position [1955, 0]
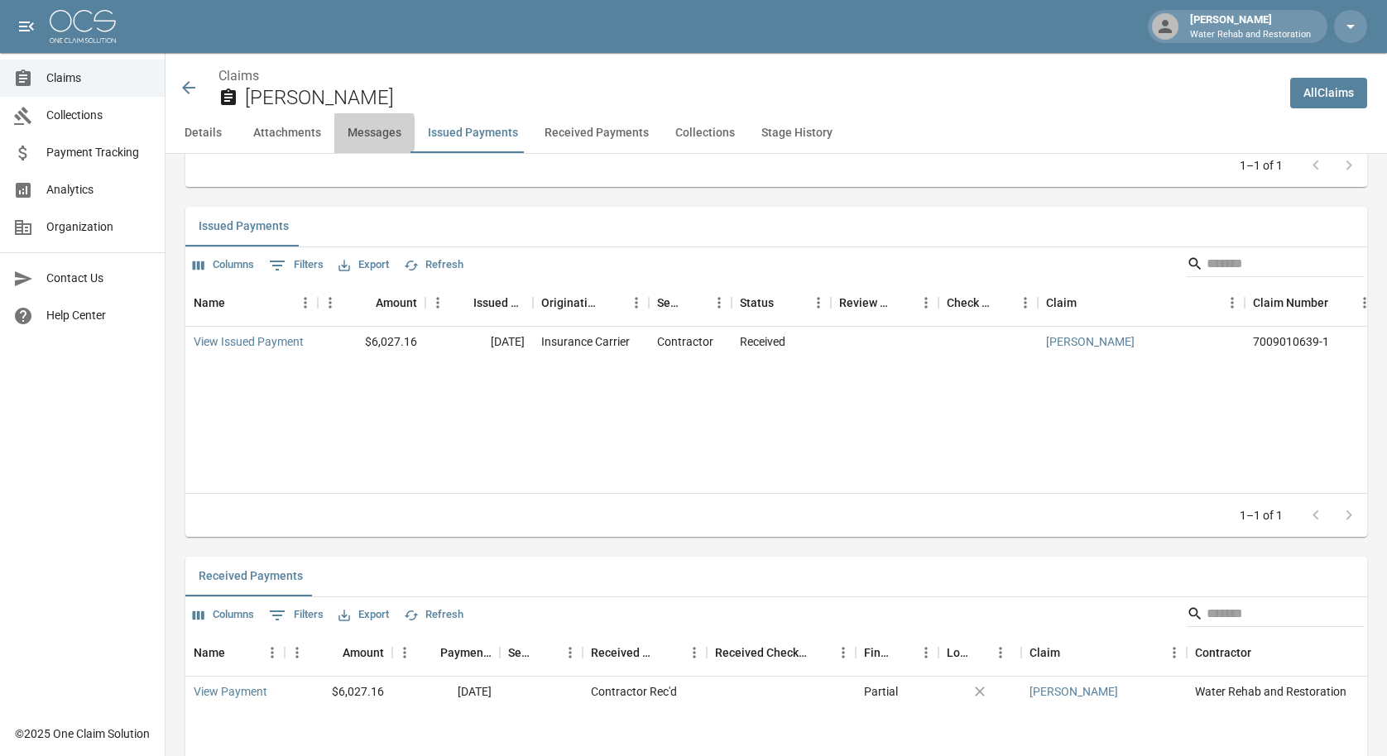
click at [366, 133] on button "Messages" at bounding box center [374, 133] width 80 height 40
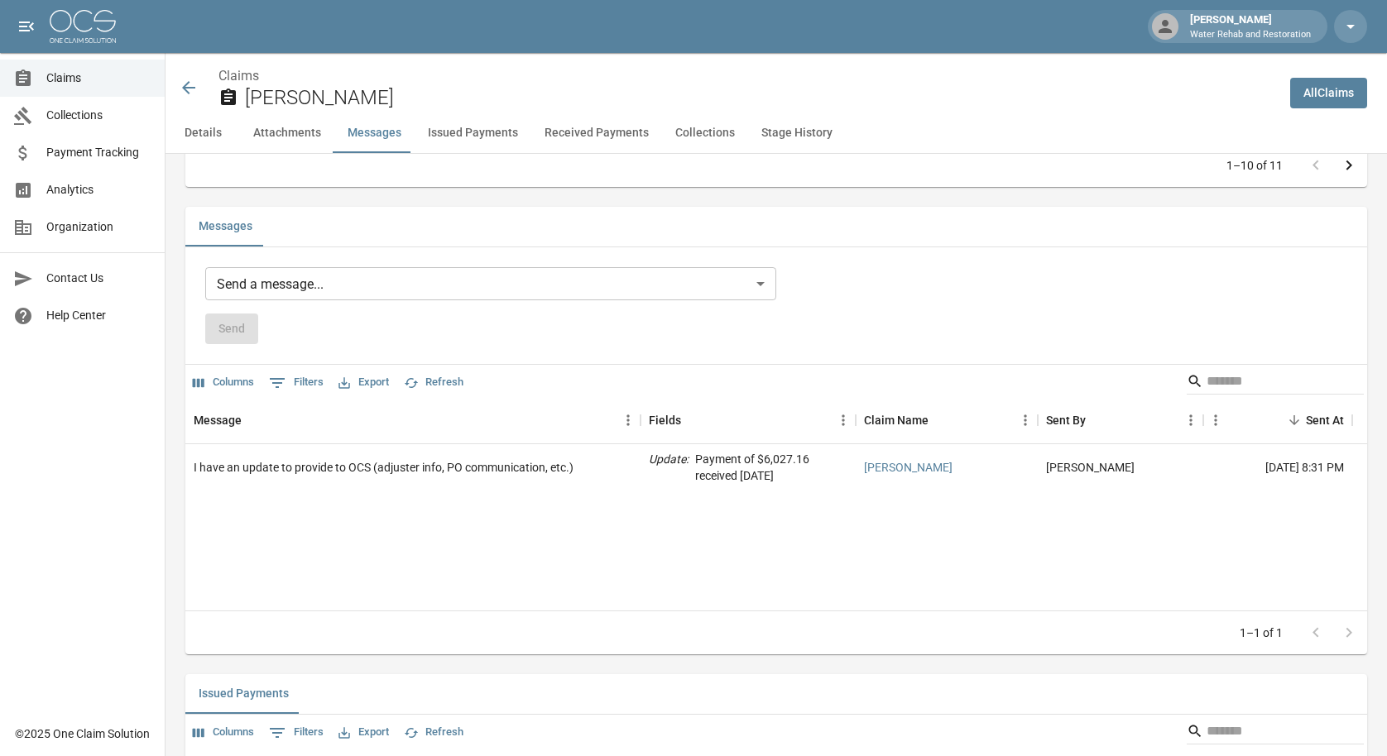
click at [301, 140] on button "Attachments" at bounding box center [287, 133] width 94 height 40
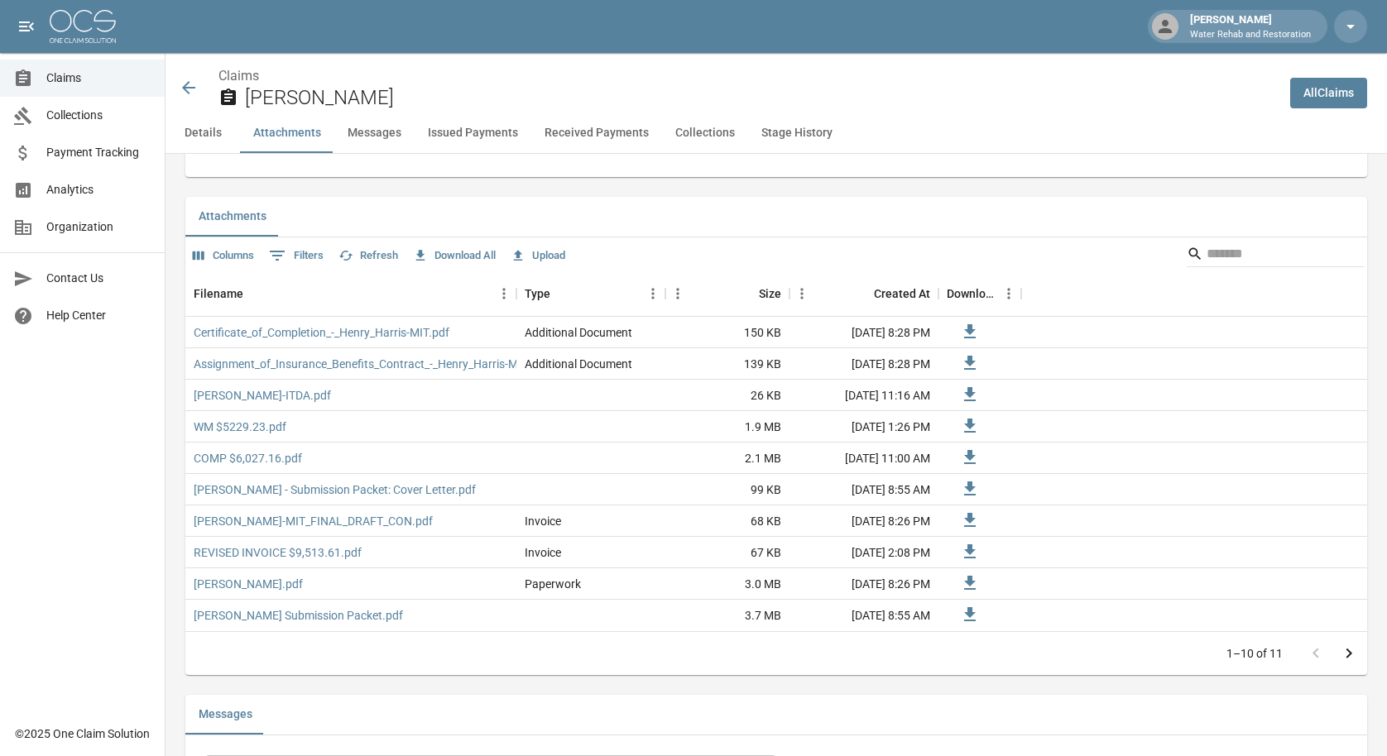
scroll to position [989, 0]
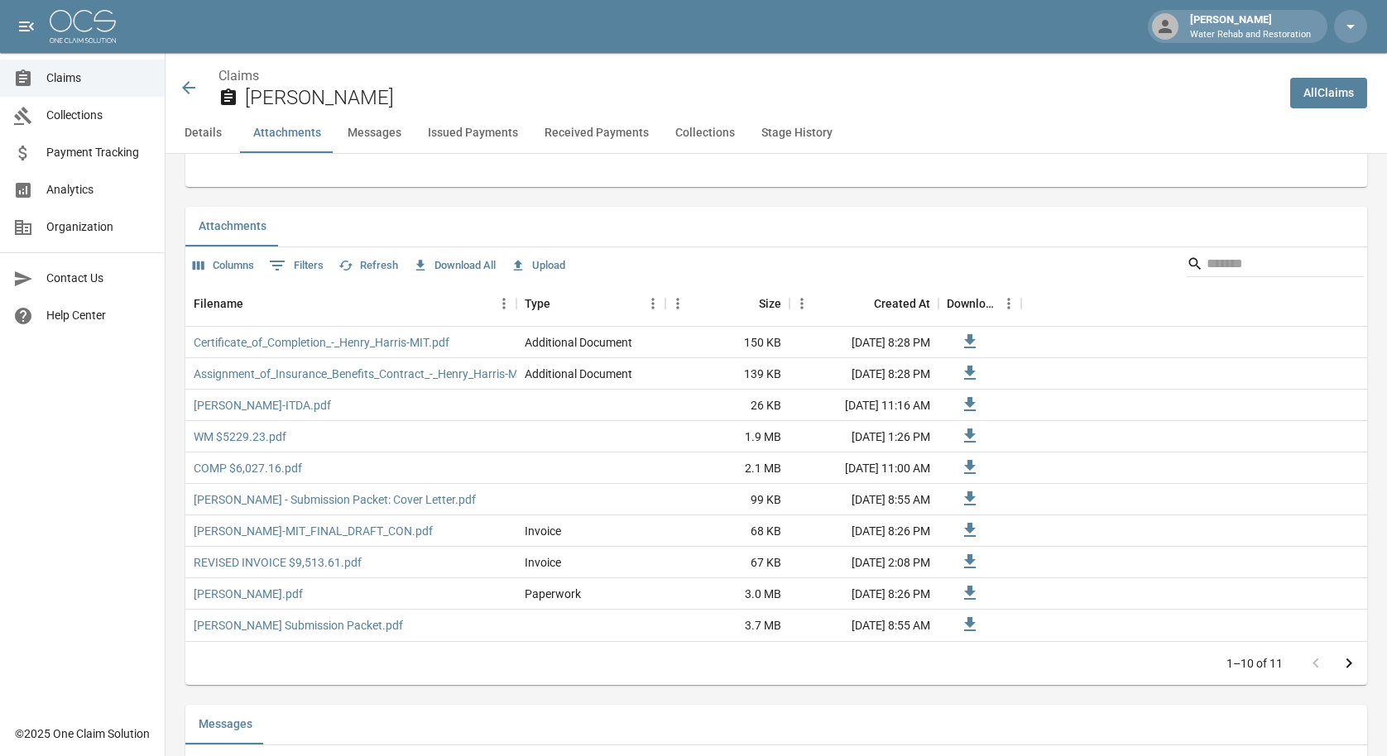
click at [215, 141] on button "Details" at bounding box center [203, 133] width 74 height 40
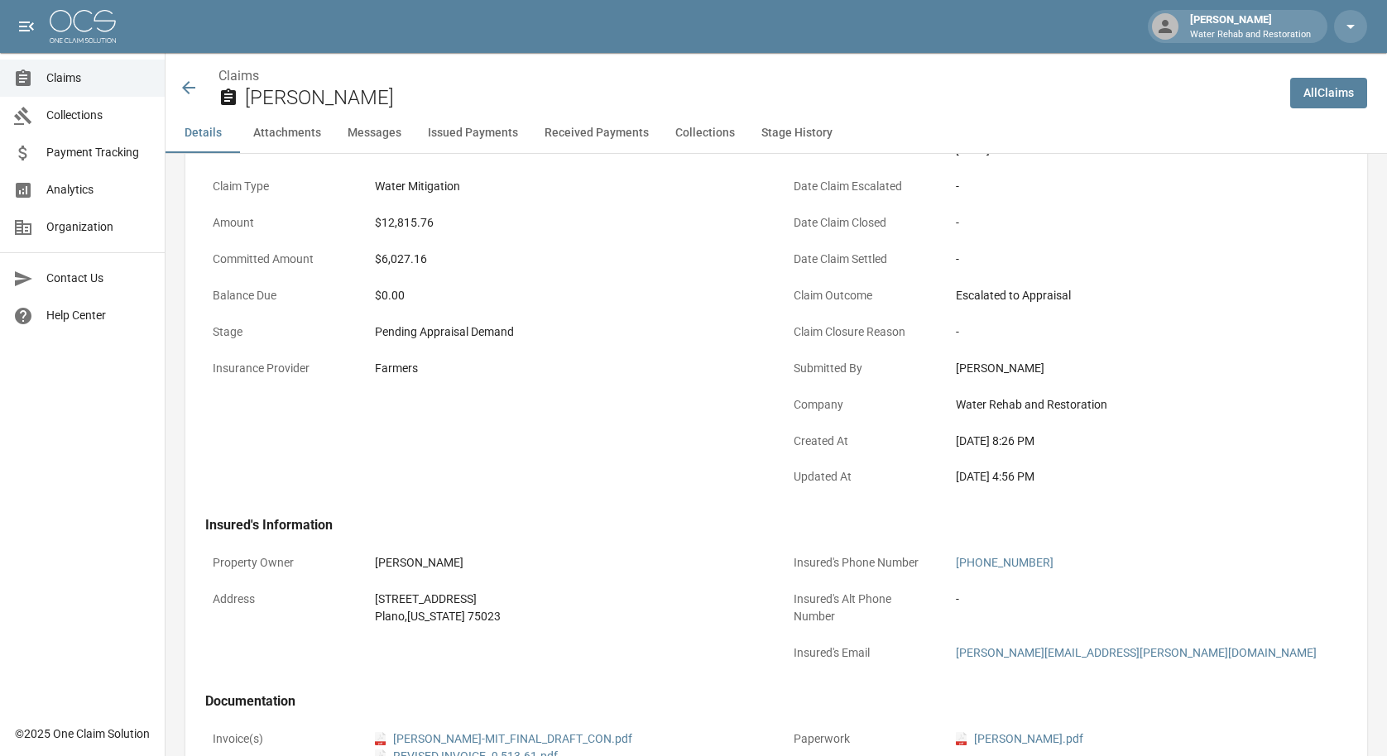
scroll to position [0, 0]
